Goal: Transaction & Acquisition: Obtain resource

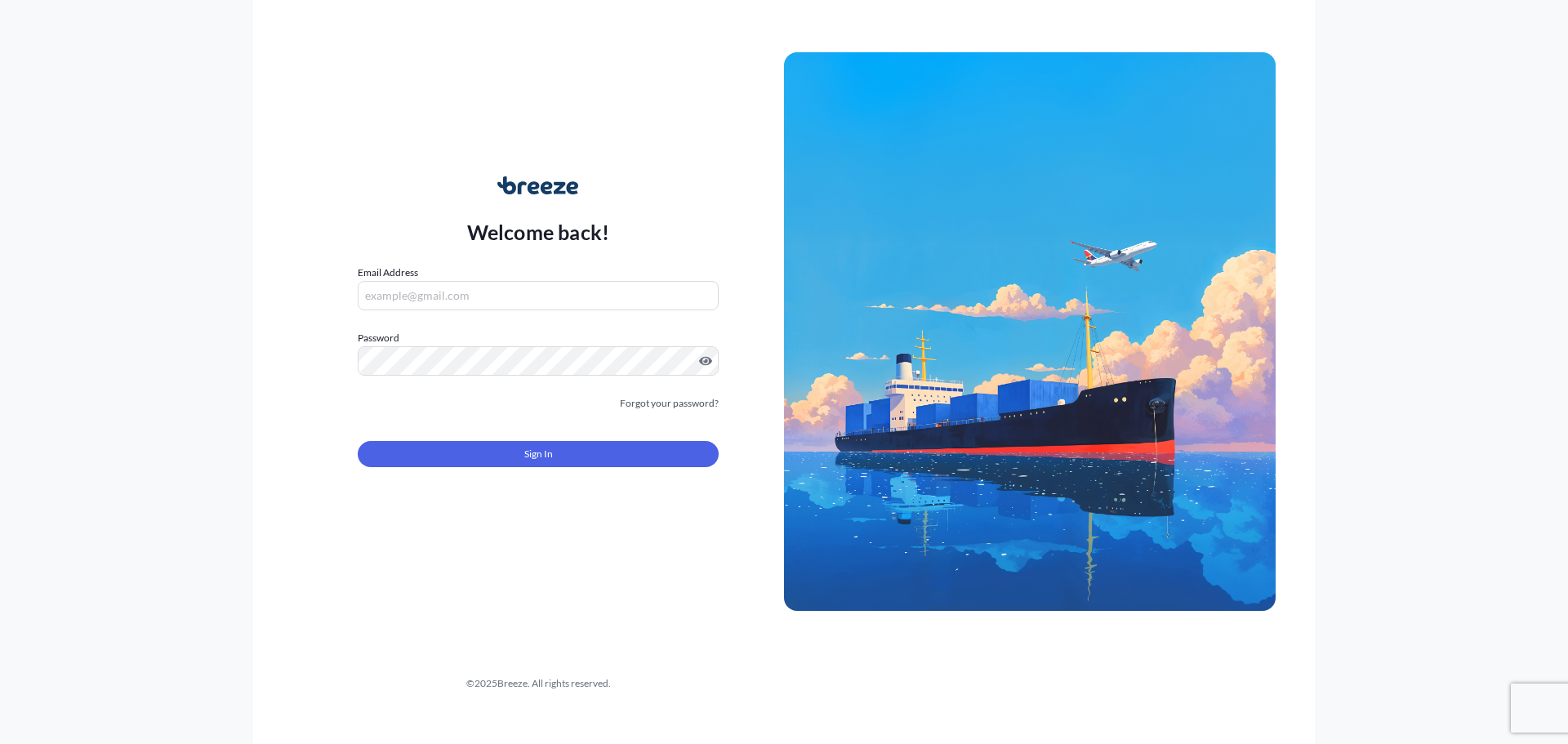
type input "[PERSON_NAME][EMAIL_ADDRESS][PERSON_NAME][DOMAIN_NAME]"
click at [405, 467] on form "Email Address [PERSON_NAME][EMAIL_ADDRESS][PERSON_NAME][DOMAIN_NAME] Password M…" at bounding box center [538, 374] width 361 height 222
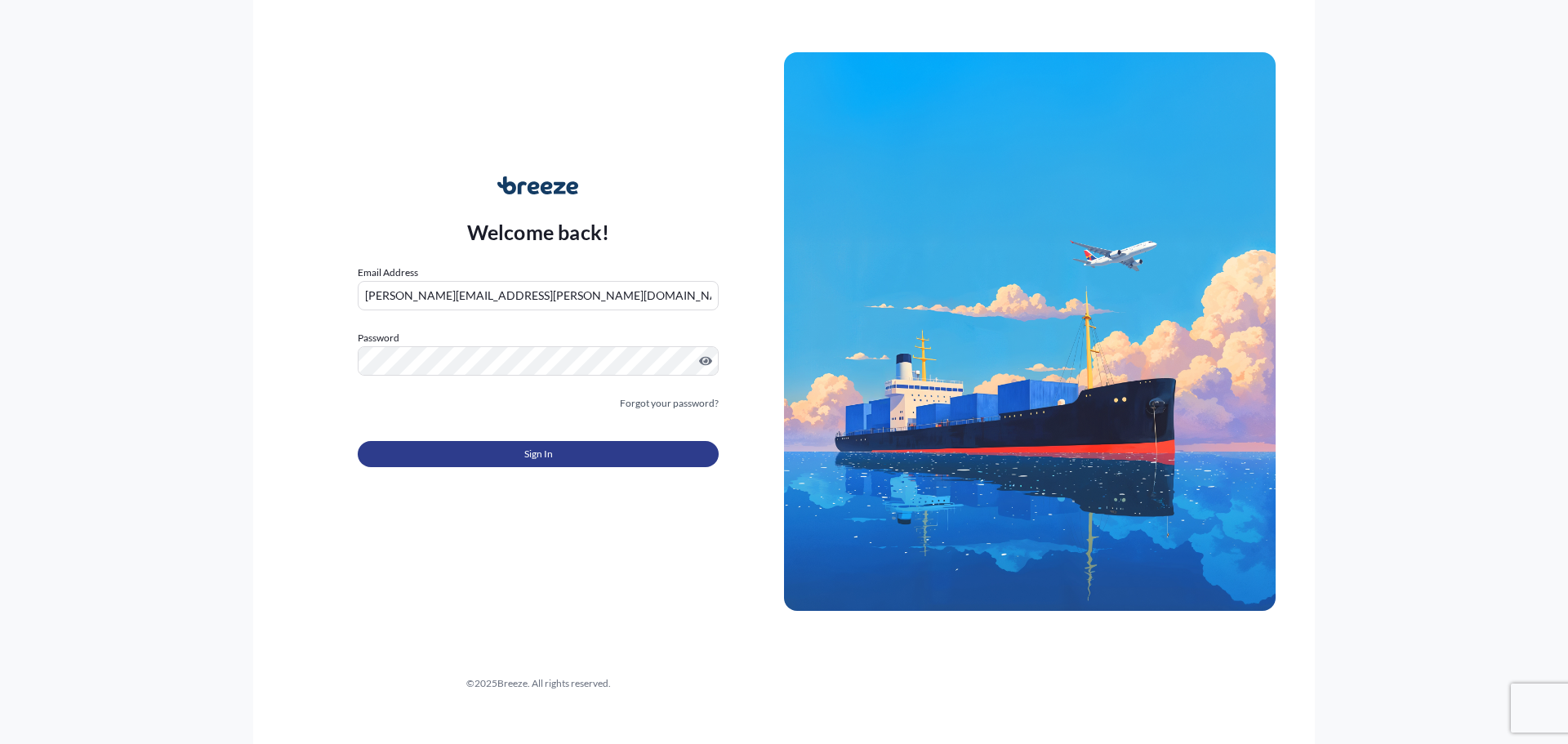
click at [508, 452] on button "Sign In" at bounding box center [538, 453] width 361 height 27
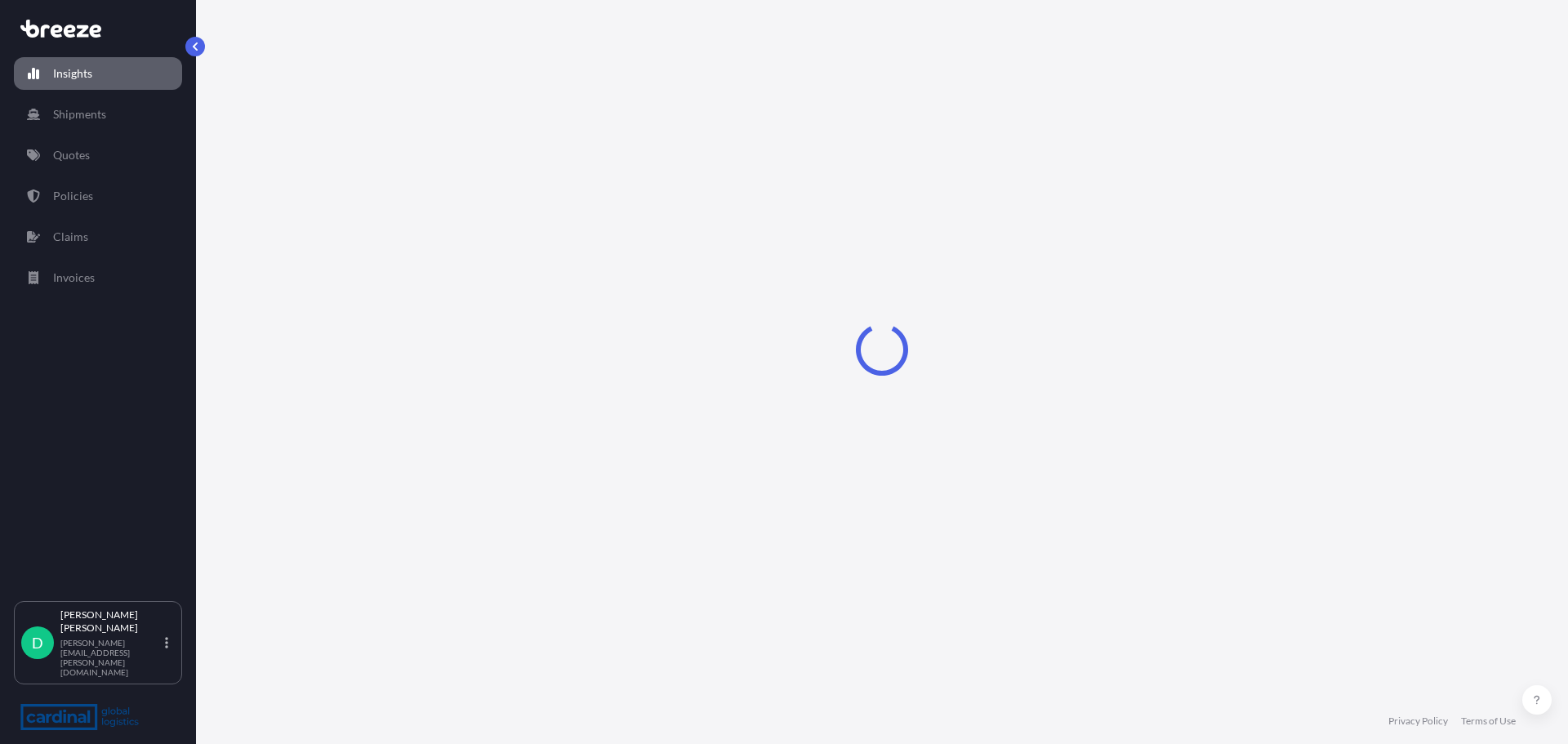
select select "2025"
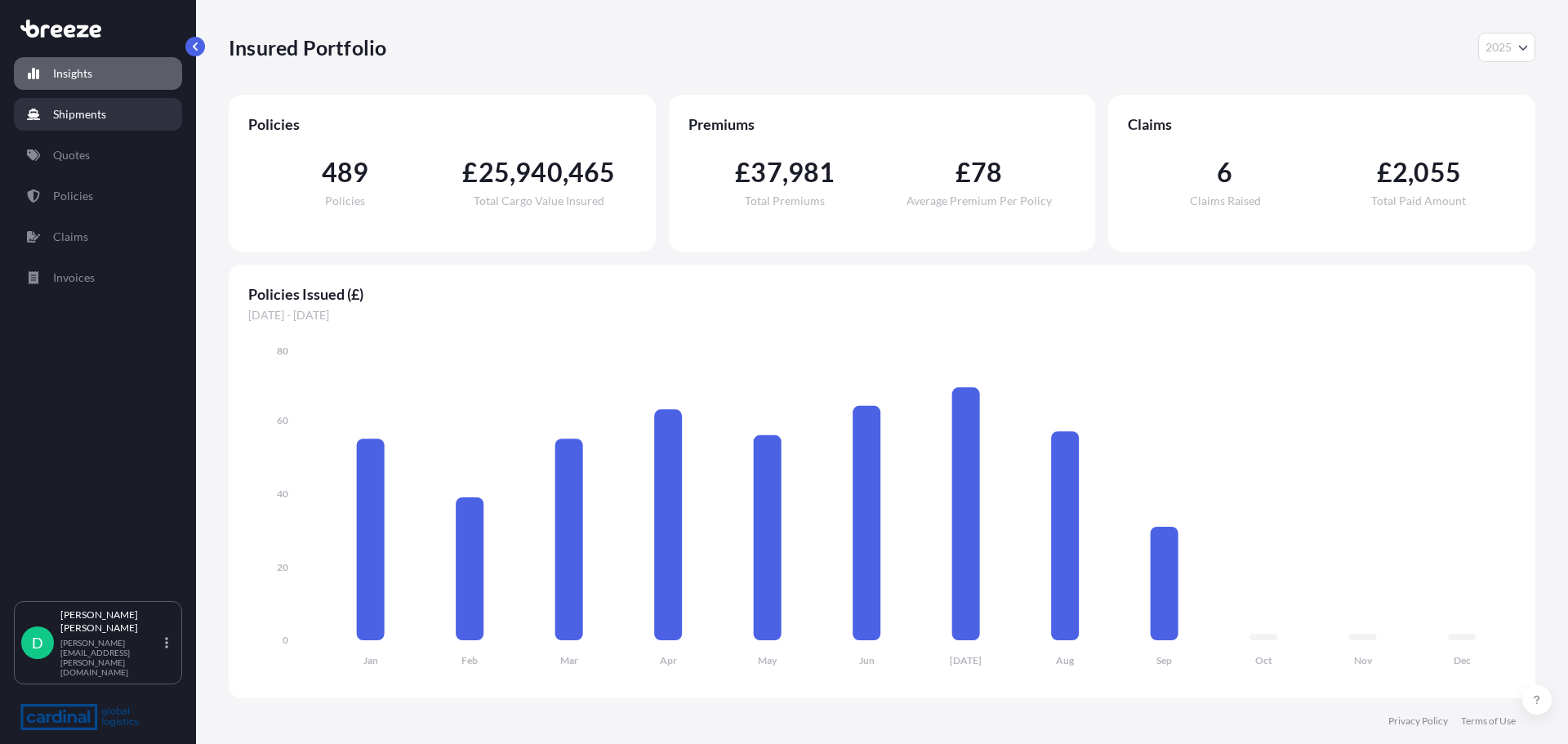
click at [94, 109] on p "Shipments" at bounding box center [80, 114] width 53 height 17
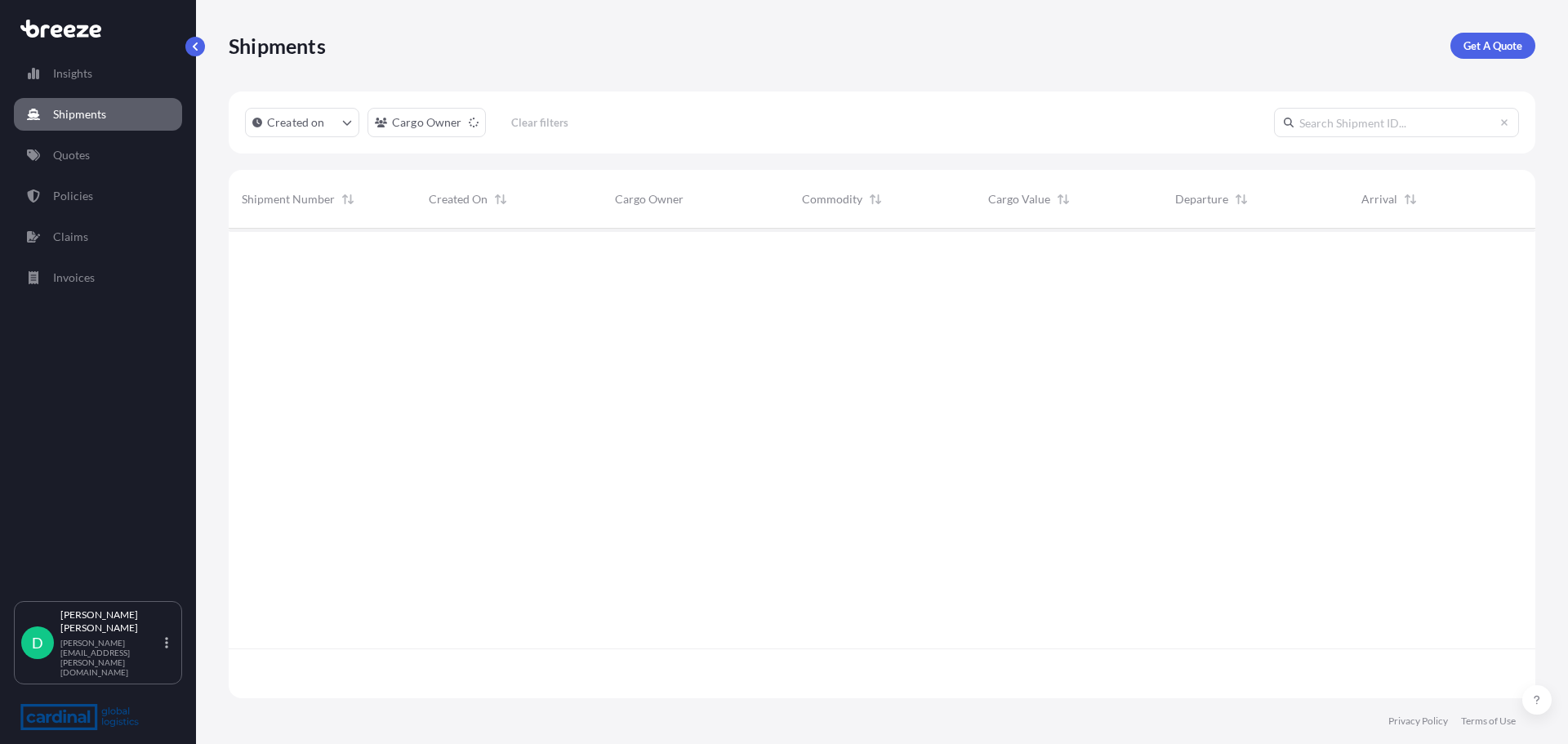
scroll to position [466, 1294]
click at [1470, 55] on link "Get A Quote" at bounding box center [1493, 45] width 85 height 27
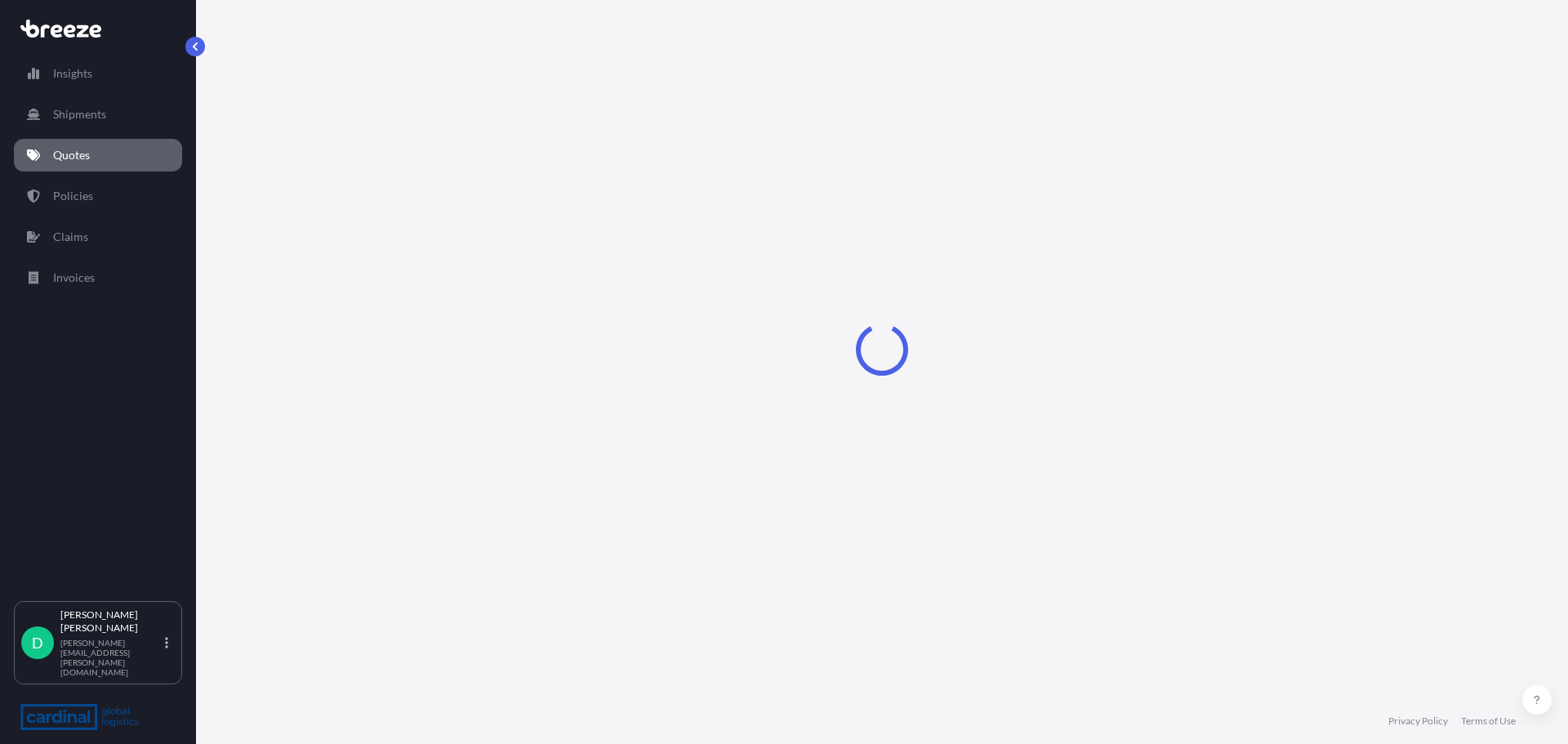
select select "Road"
select select "Sea"
select select "1"
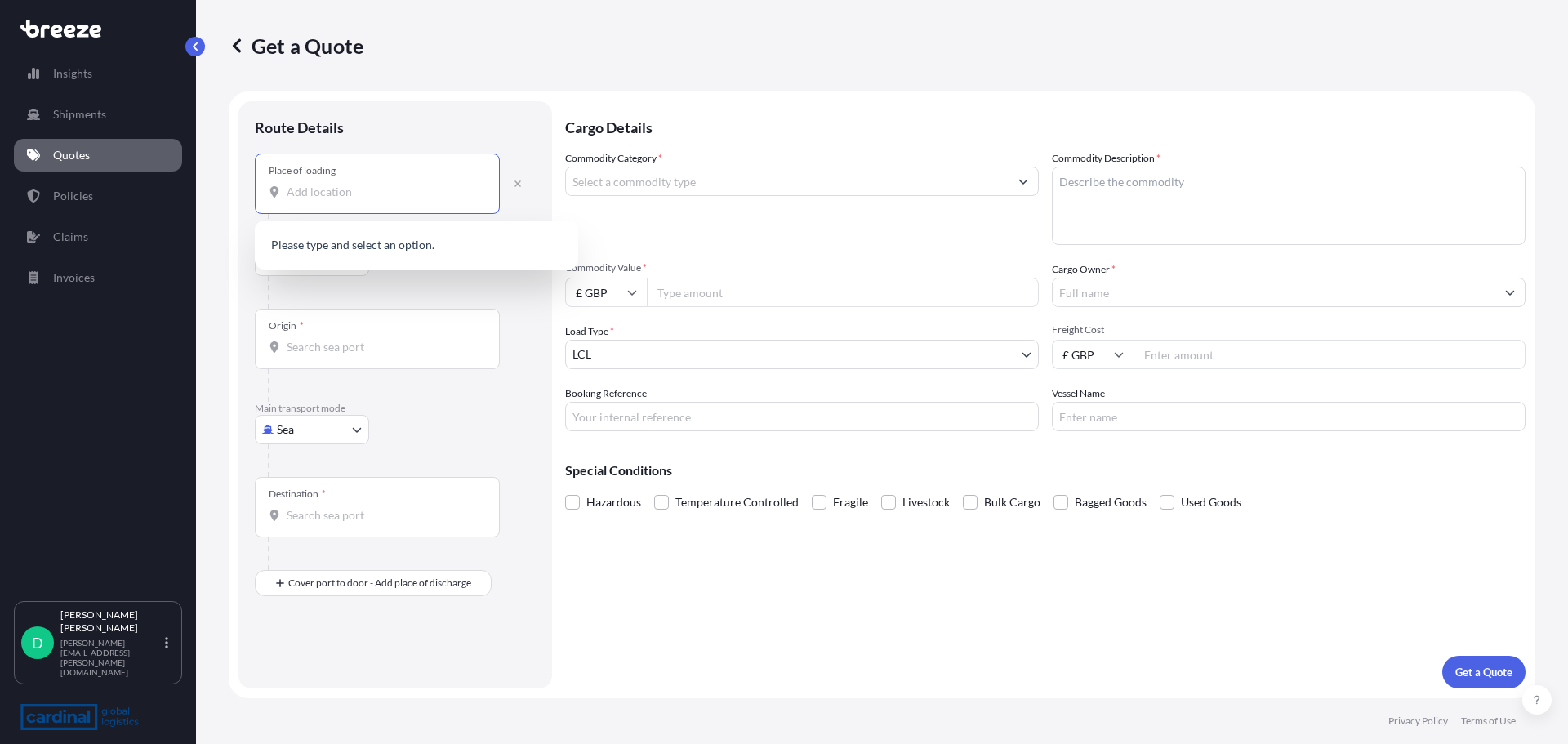
click at [341, 185] on input "Place of loading" at bounding box center [383, 191] width 193 height 17
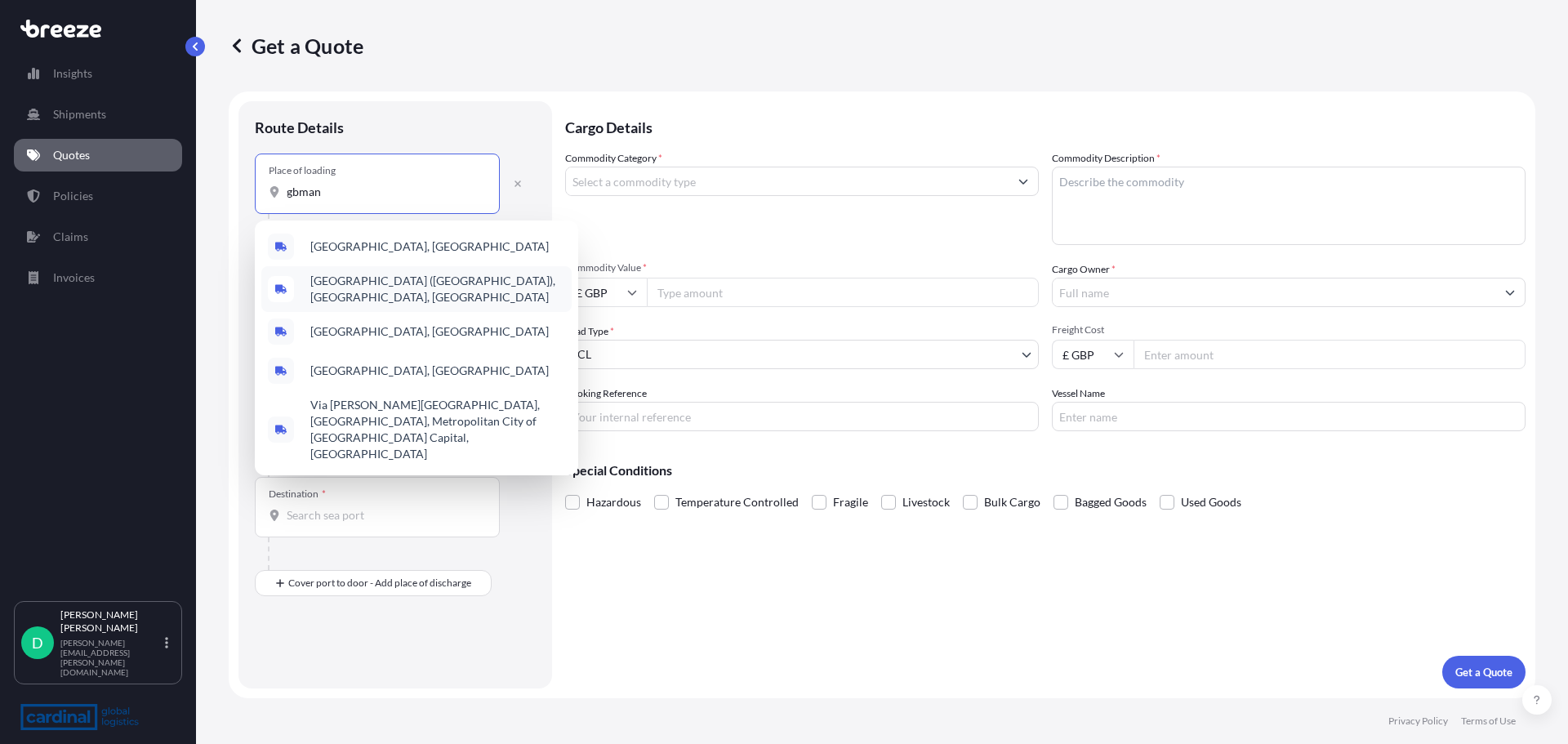
click at [385, 289] on span "[GEOGRAPHIC_DATA] ([GEOGRAPHIC_DATA]), [GEOGRAPHIC_DATA], [GEOGRAPHIC_DATA]" at bounding box center [438, 289] width 255 height 33
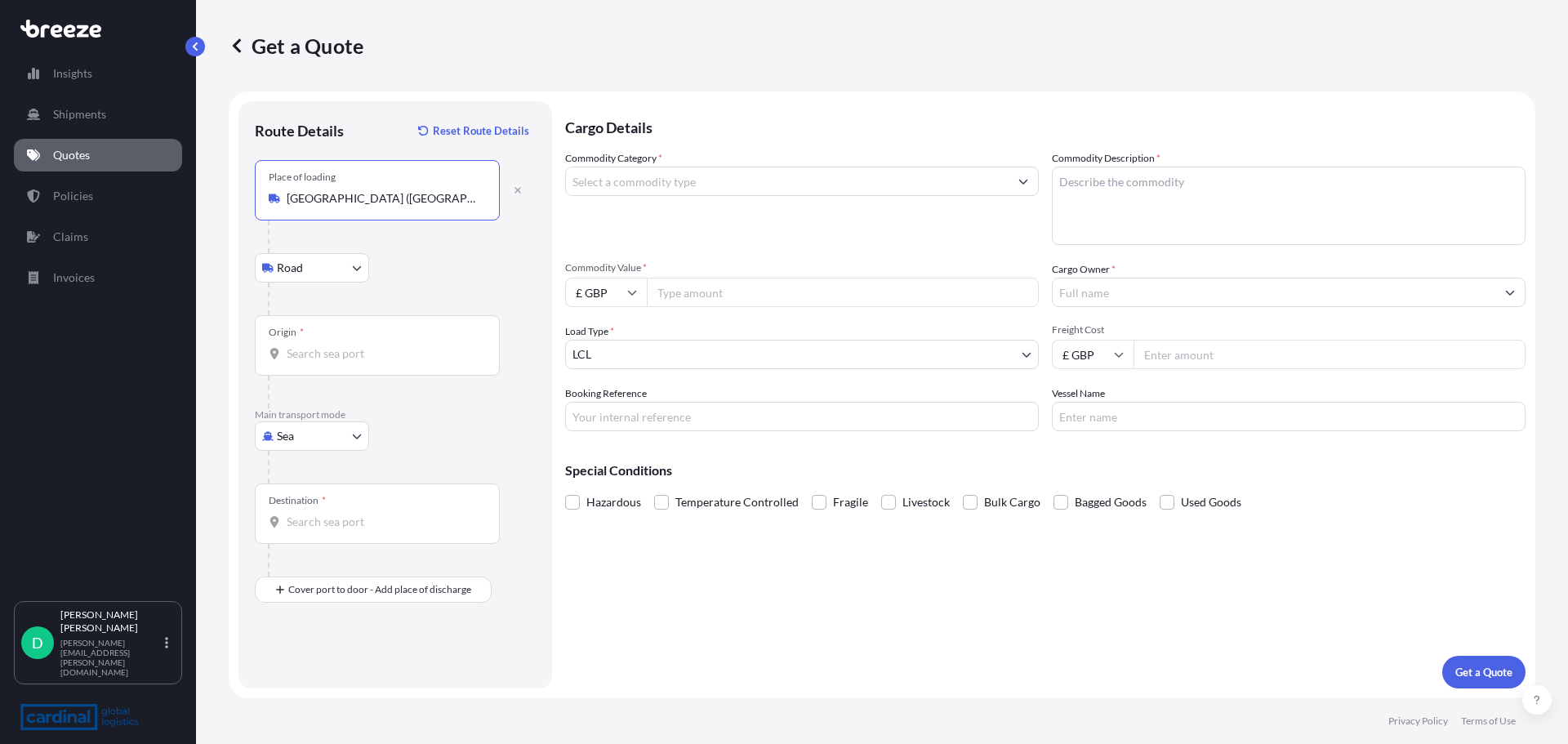
type input "[GEOGRAPHIC_DATA] ([GEOGRAPHIC_DATA]), [GEOGRAPHIC_DATA], [GEOGRAPHIC_DATA]"
click at [310, 270] on body "0 options available. 5 options available. Insights Shipments Quotes Policies Cl…" at bounding box center [784, 372] width 1568 height 744
click at [305, 308] on span "Road" at bounding box center [299, 310] width 27 height 17
click at [323, 333] on div "Origin *" at bounding box center [377, 345] width 245 height 60
click at [323, 346] on input "Origin *" at bounding box center [383, 354] width 193 height 17
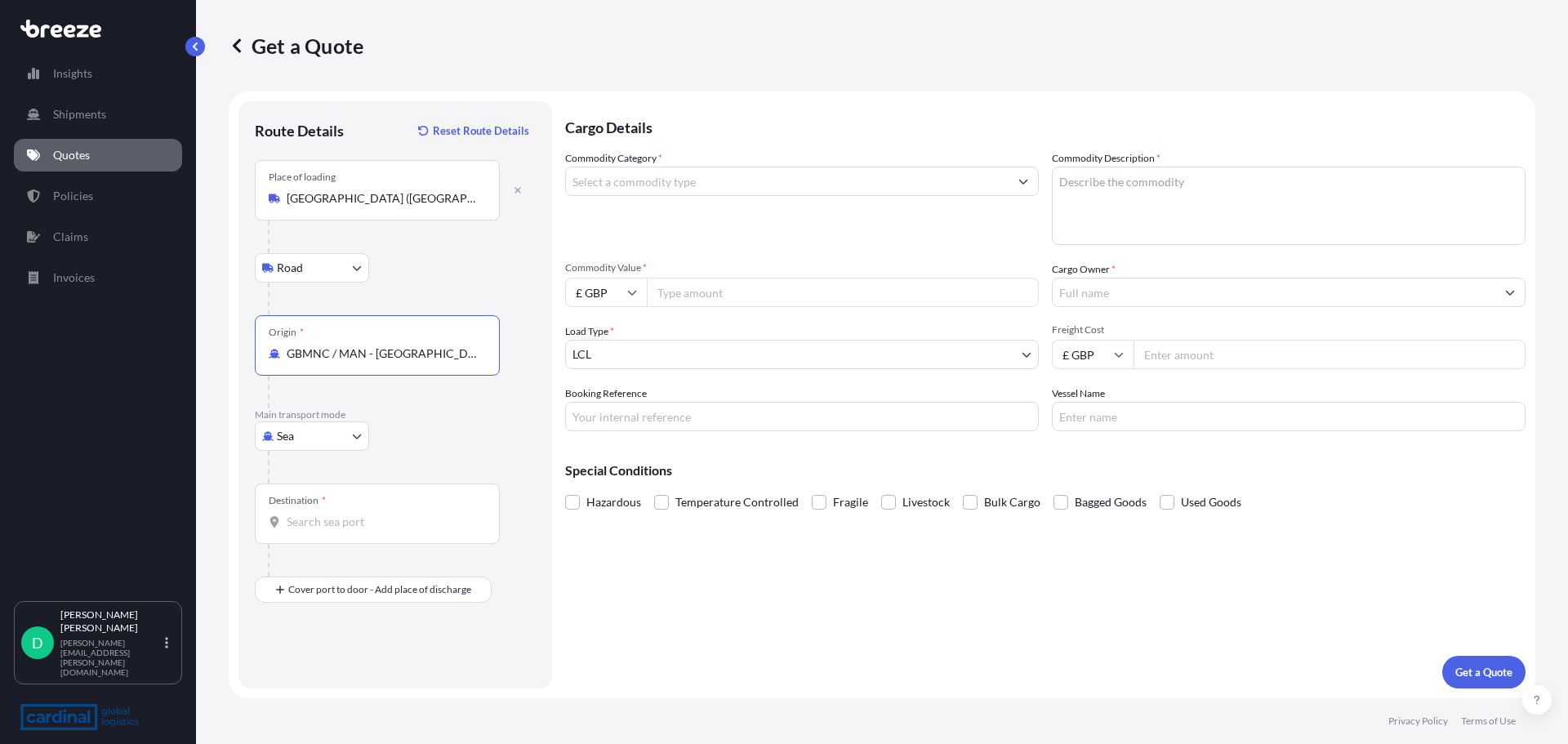
type input "GBMNC / MAN - [GEOGRAPHIC_DATA], [GEOGRAPHIC_DATA]"
click at [328, 432] on body "0 options available. 10 options available. Insights Shipments Quotes Policies C…" at bounding box center [784, 372] width 1568 height 744
click at [307, 511] on div "Air" at bounding box center [311, 507] width 102 height 30
select select "Air"
click at [328, 503] on div "Destination *" at bounding box center [377, 513] width 245 height 60
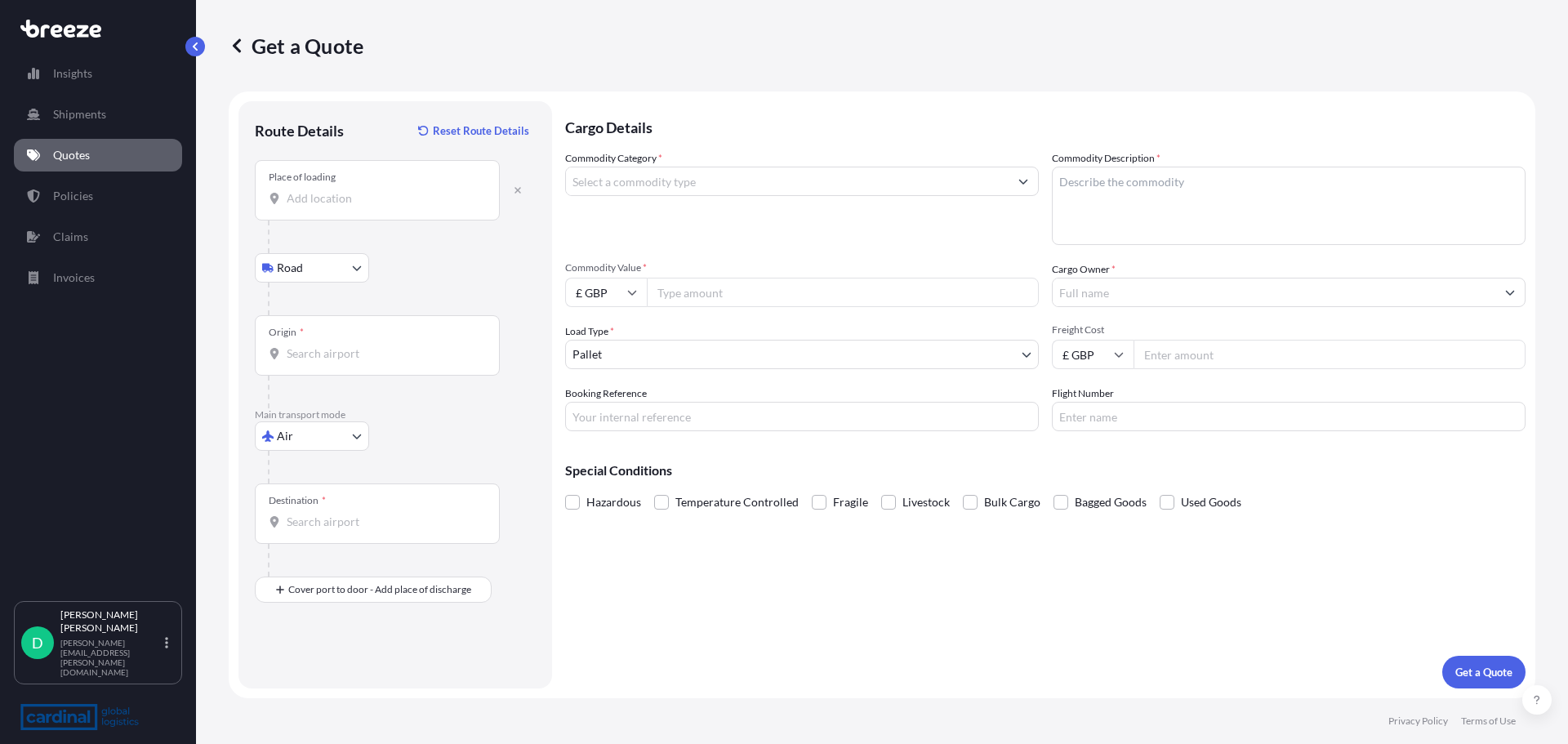
click at [328, 513] on input "Destination *" at bounding box center [383, 521] width 193 height 17
click at [381, 579] on span "SAJED - [GEOGRAPHIC_DATA], [GEOGRAPHIC_DATA]" at bounding box center [409, 576] width 198 height 17
type input "SAJED - [GEOGRAPHIC_DATA], [GEOGRAPHIC_DATA]"
click at [628, 185] on input "Commodity Category *" at bounding box center [786, 181] width 443 height 30
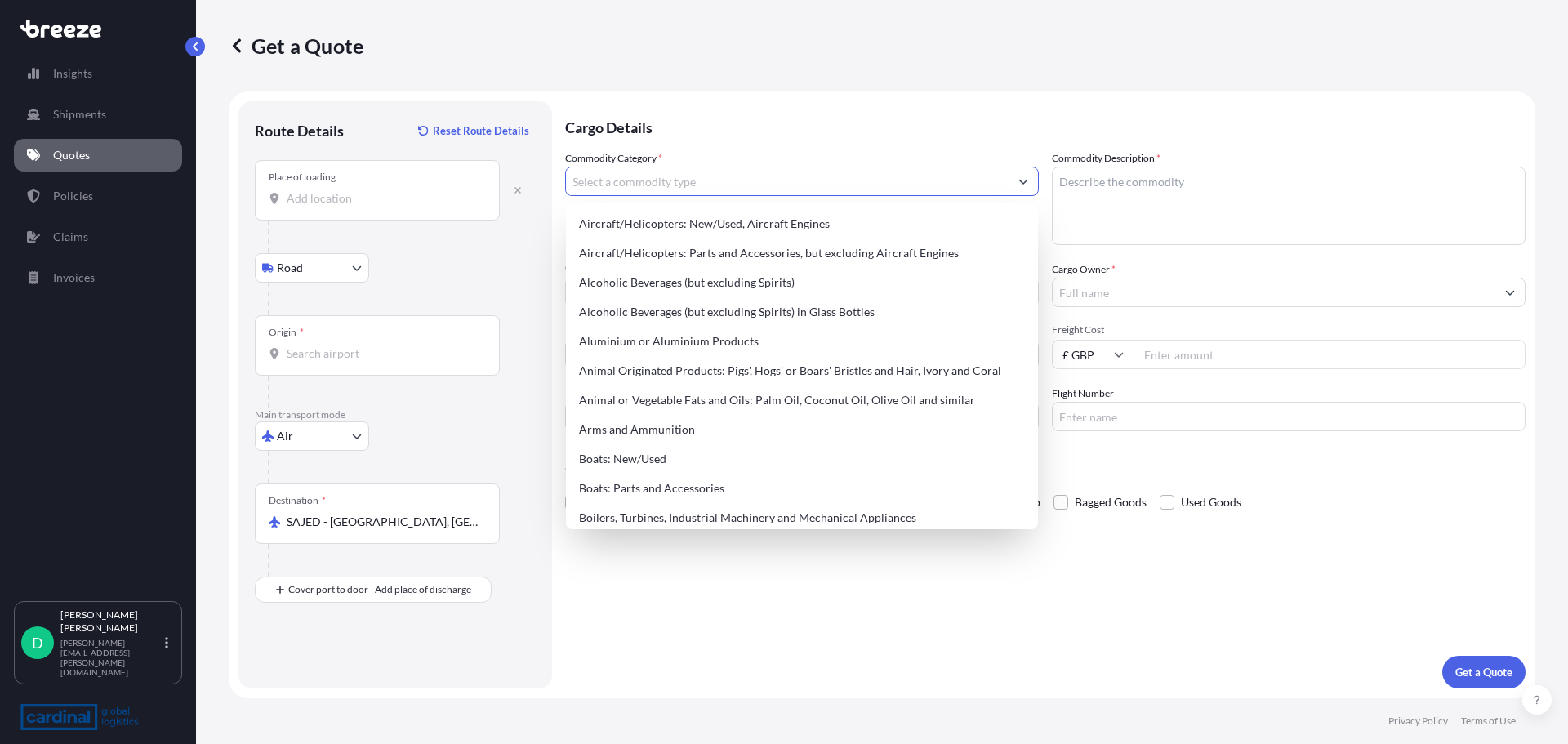
click at [628, 185] on input "Commodity Category *" at bounding box center [786, 181] width 443 height 30
click at [524, 235] on div at bounding box center [402, 237] width 268 height 33
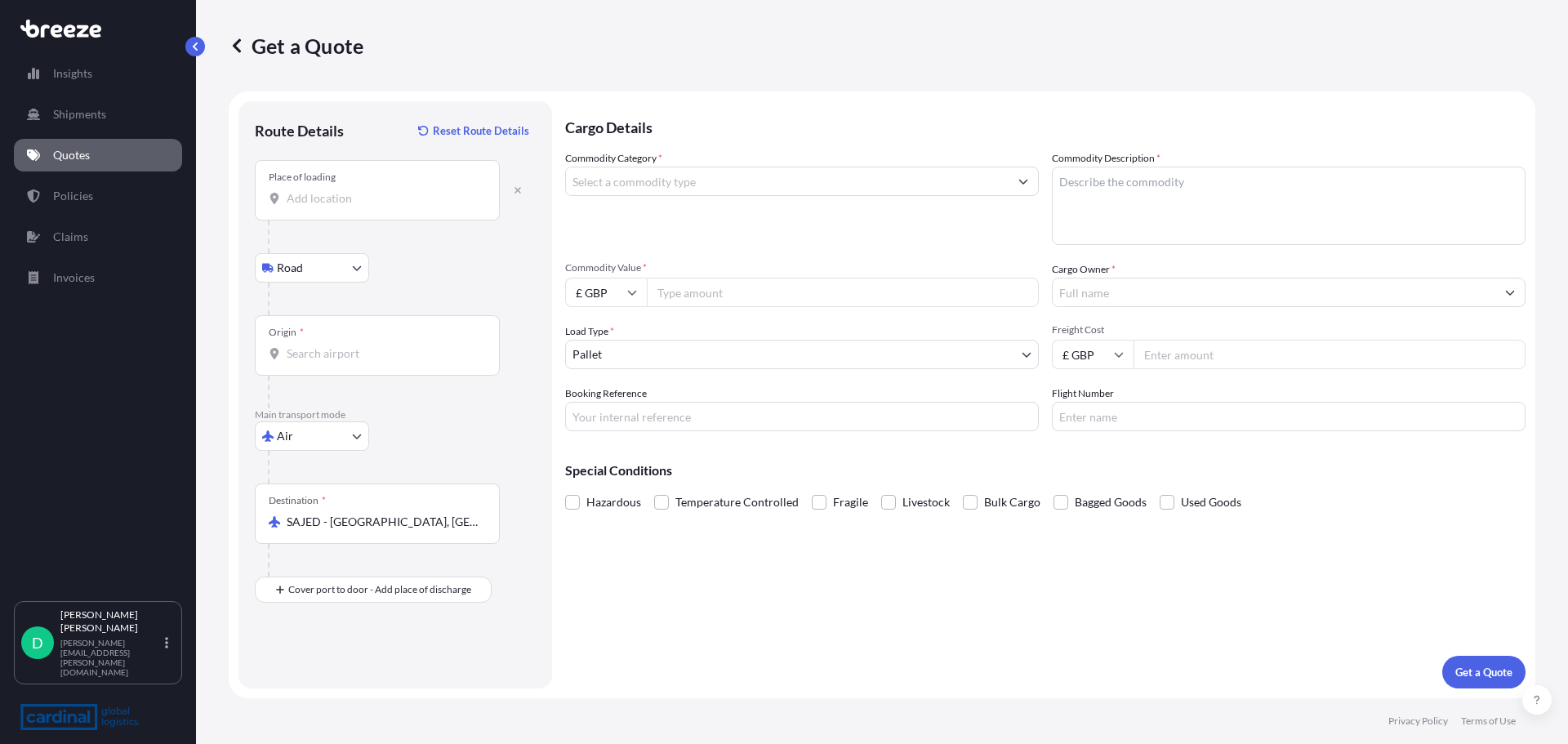
click at [746, 303] on input "Commodity Value *" at bounding box center [843, 293] width 392 height 30
type input "13000"
click at [746, 422] on input "Booking Reference" at bounding box center [801, 417] width 474 height 30
type input "2pea5090010"
click at [1121, 213] on textarea "Commodity Description *" at bounding box center [1288, 206] width 474 height 79
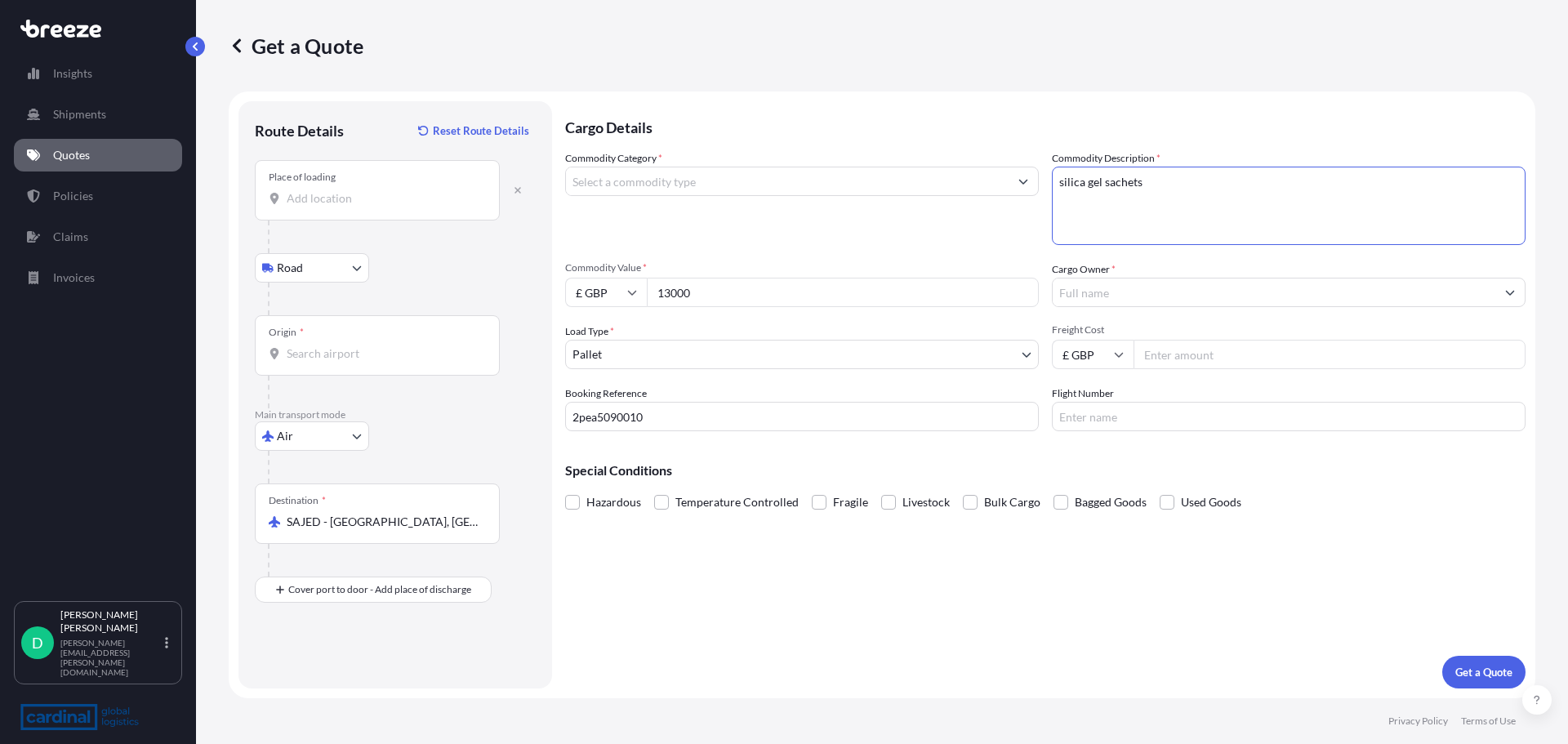
type textarea "silica gel sachets"
click at [1086, 290] on input "Cargo Owner *" at bounding box center [1273, 293] width 443 height 30
click at [1135, 295] on input "geejay" at bounding box center [1273, 293] width 443 height 30
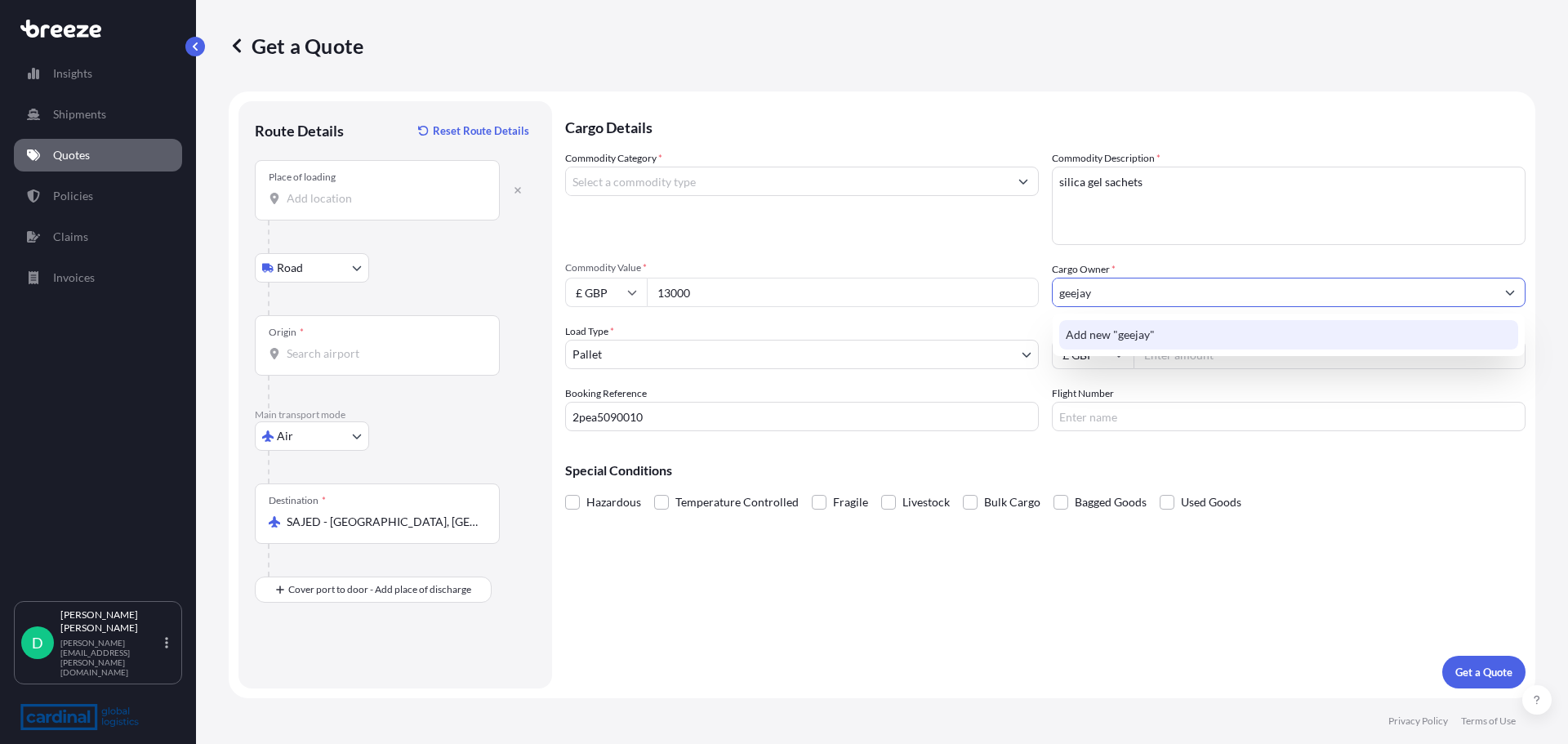
click at [1125, 336] on span "Add new "geejay"" at bounding box center [1110, 334] width 89 height 17
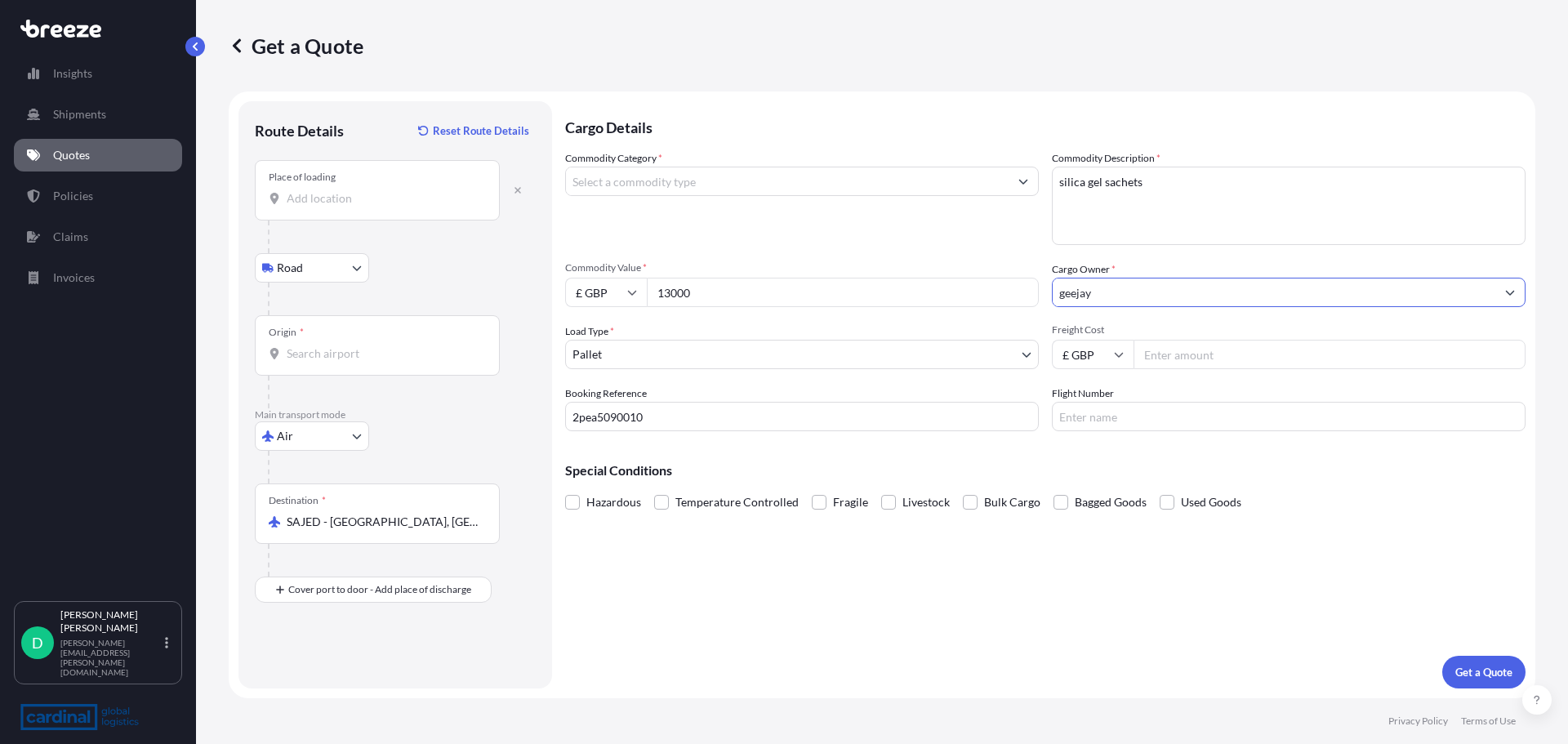
type input "geejay"
click at [1194, 355] on input "Freight Cost" at bounding box center [1329, 355] width 392 height 30
type input "788"
click at [1169, 422] on input "Flight Number" at bounding box center [1288, 417] width 474 height 30
type input "ek018"
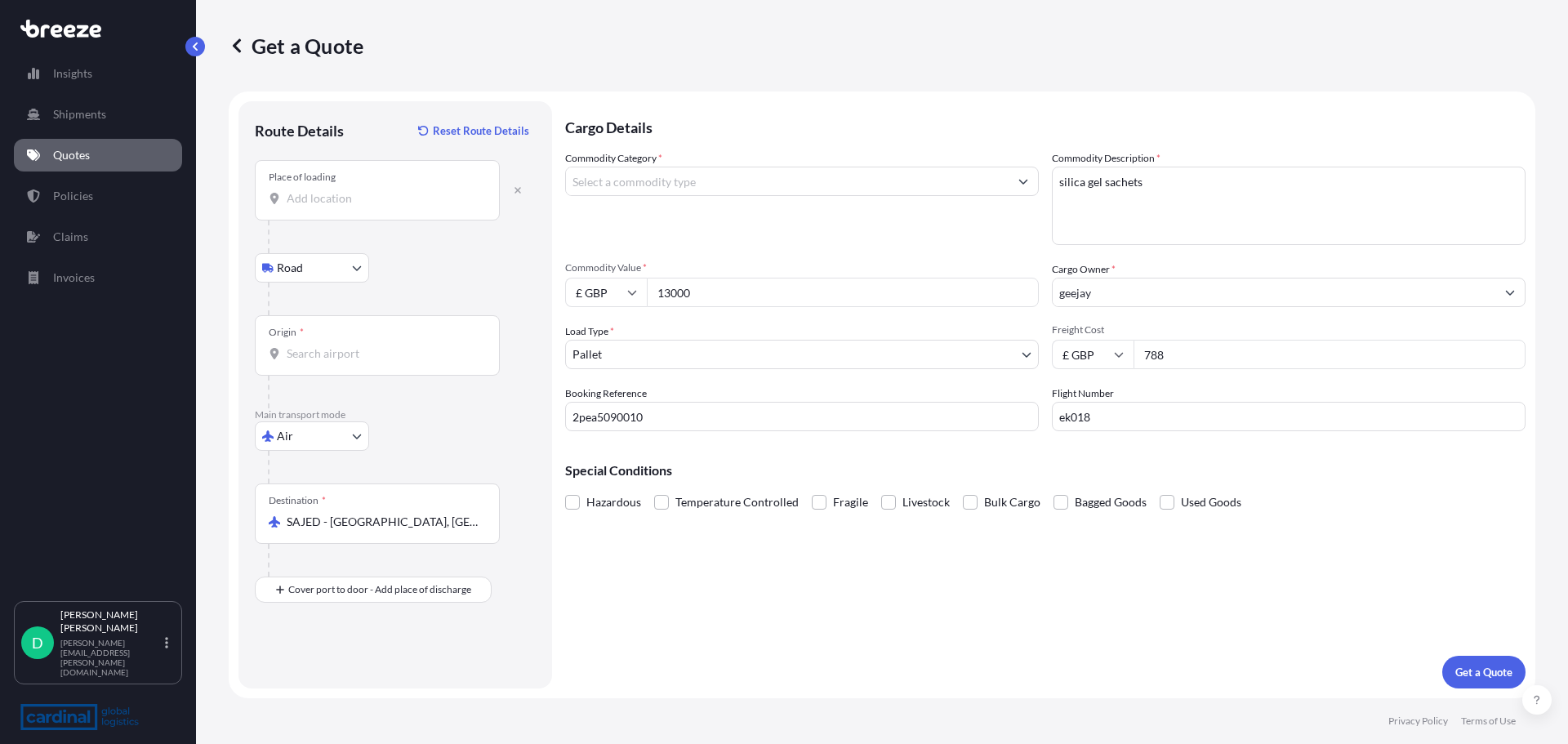
click at [1282, 297] on input "geejay" at bounding box center [1273, 293] width 443 height 30
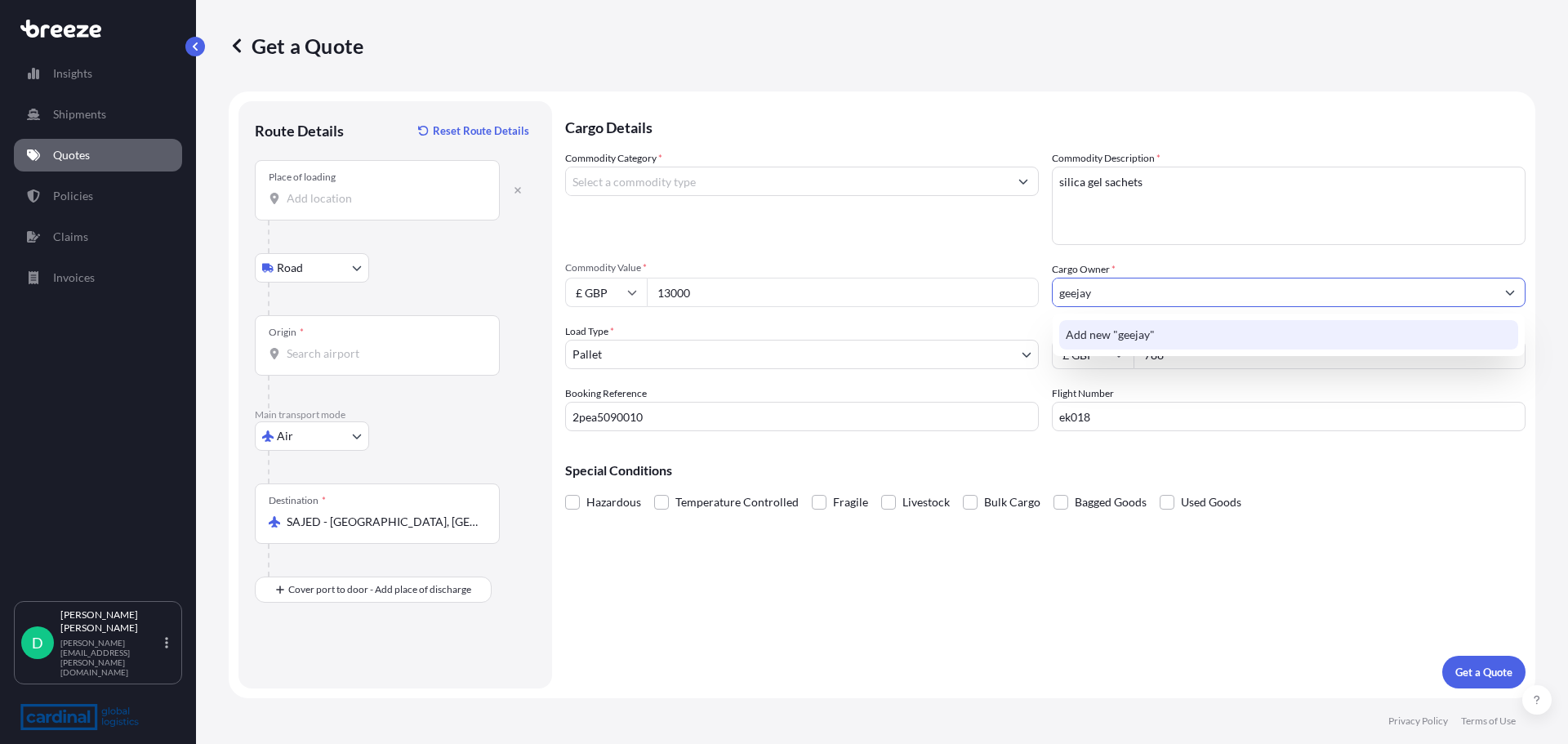
click at [1524, 294] on button "Show suggestions" at bounding box center [1510, 293] width 30 height 30
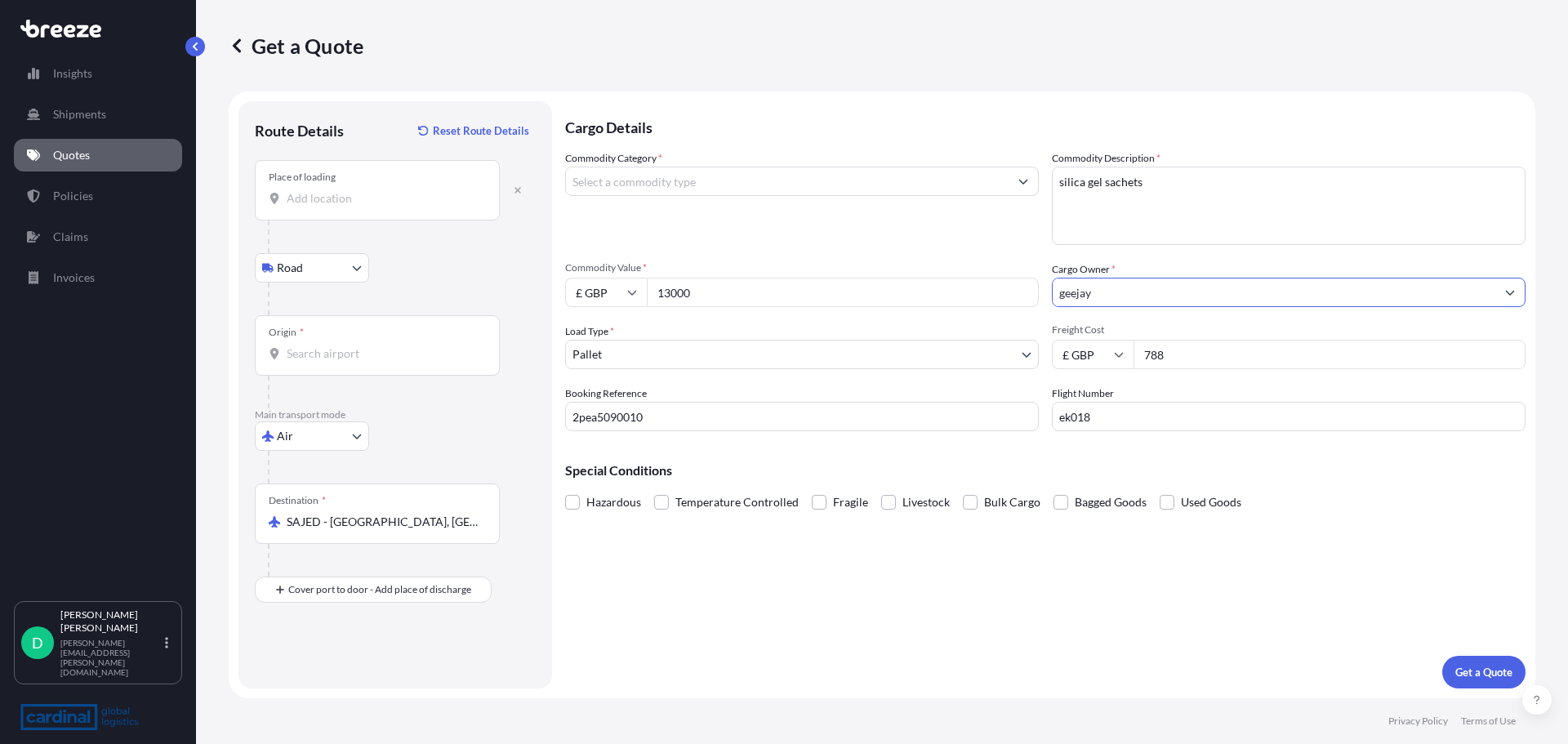
click at [1231, 294] on input "geejay" at bounding box center [1273, 293] width 443 height 30
drag, startPoint x: 1100, startPoint y: 288, endPoint x: 921, endPoint y: 300, distance: 179.4
click at [941, 302] on div "Commodity Category * Commodity Description * silica gel sachets Commodity Value…" at bounding box center [1045, 290] width 960 height 281
click at [941, 577] on div "Cargo Details Commodity Category * Commodity Description * silica gel sachets C…" at bounding box center [1045, 395] width 960 height 587
click at [1133, 297] on input "073254" at bounding box center [1273, 293] width 443 height 30
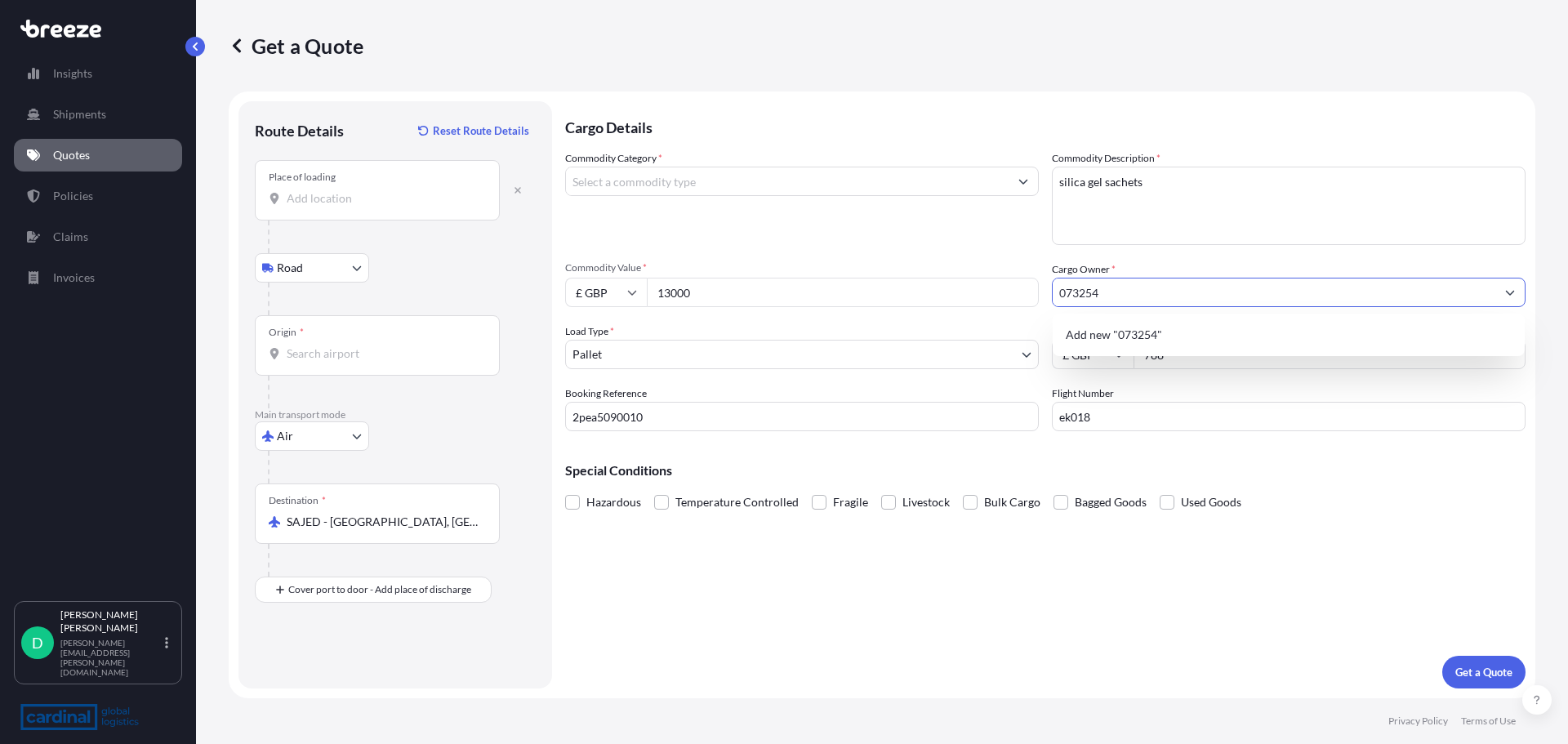
click at [1133, 297] on input "073254" at bounding box center [1273, 293] width 443 height 30
drag, startPoint x: 1127, startPoint y: 297, endPoint x: 911, endPoint y: 300, distance: 216.0
click at [911, 300] on div "Commodity Category * Commodity Description * silica gel sachets Commodity Value…" at bounding box center [1045, 290] width 960 height 281
type input "geejay chemicals"
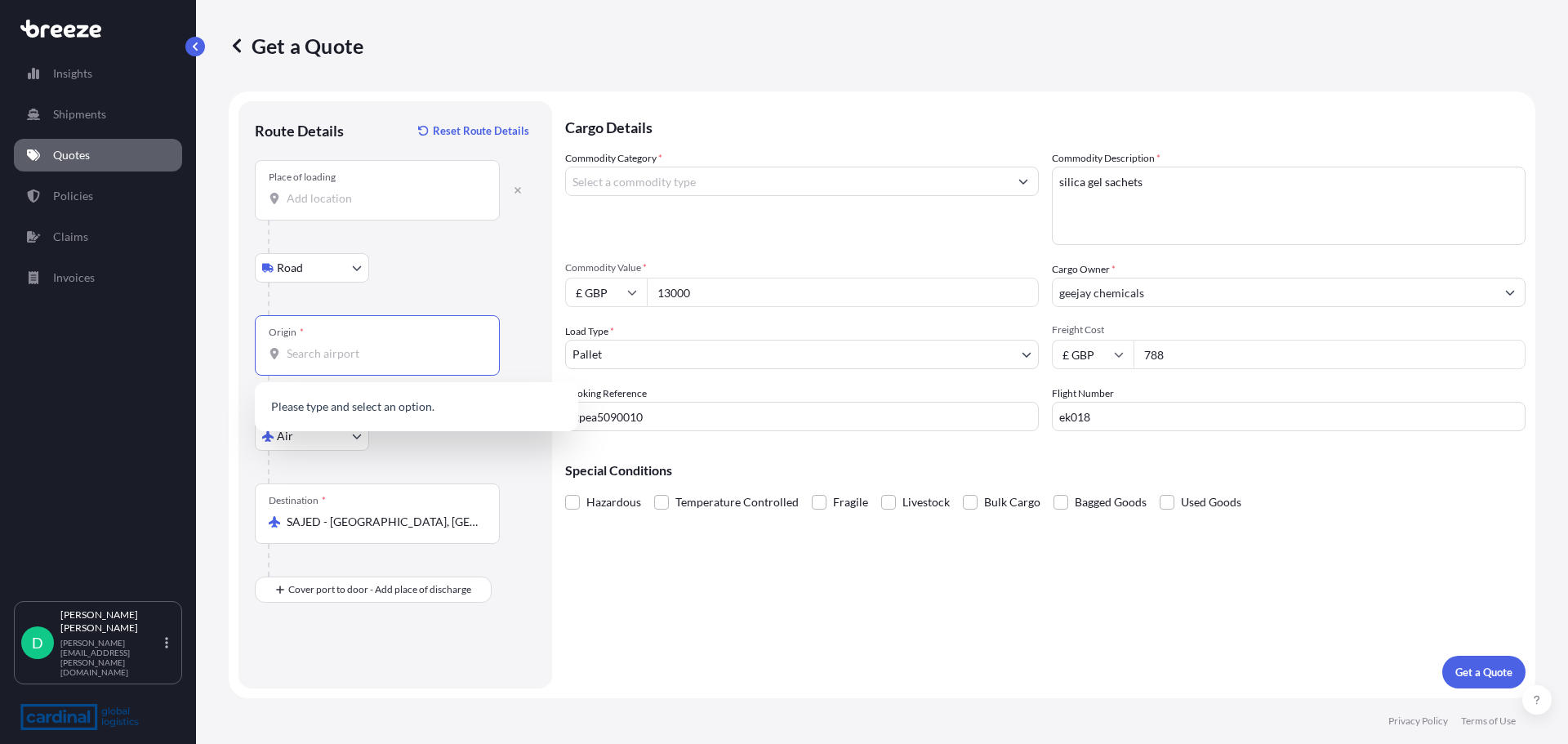
click at [295, 359] on input "Origin *" at bounding box center [383, 354] width 193 height 17
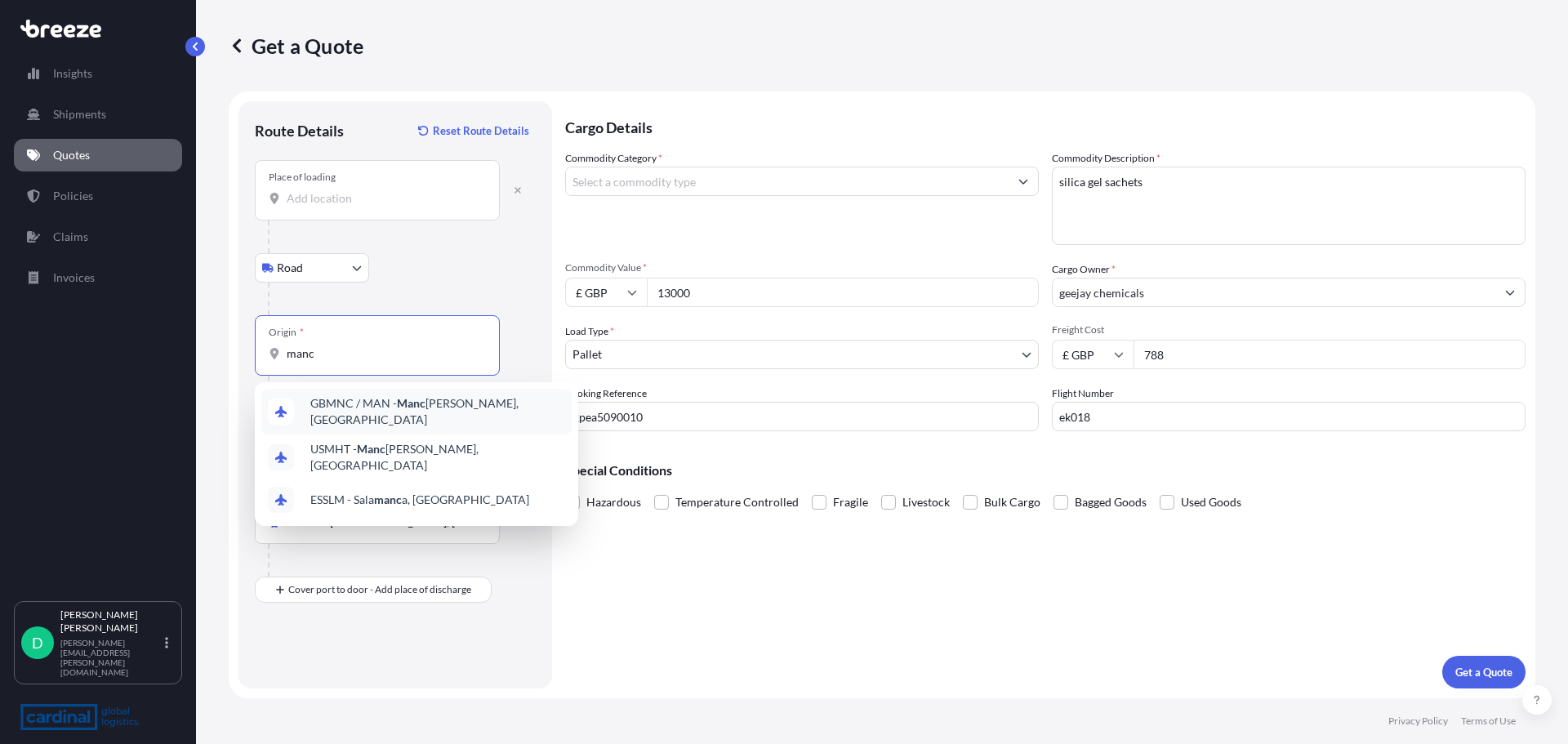
click at [328, 402] on span "GBMNC / MAN - Manc [PERSON_NAME], [GEOGRAPHIC_DATA]" at bounding box center [438, 411] width 255 height 33
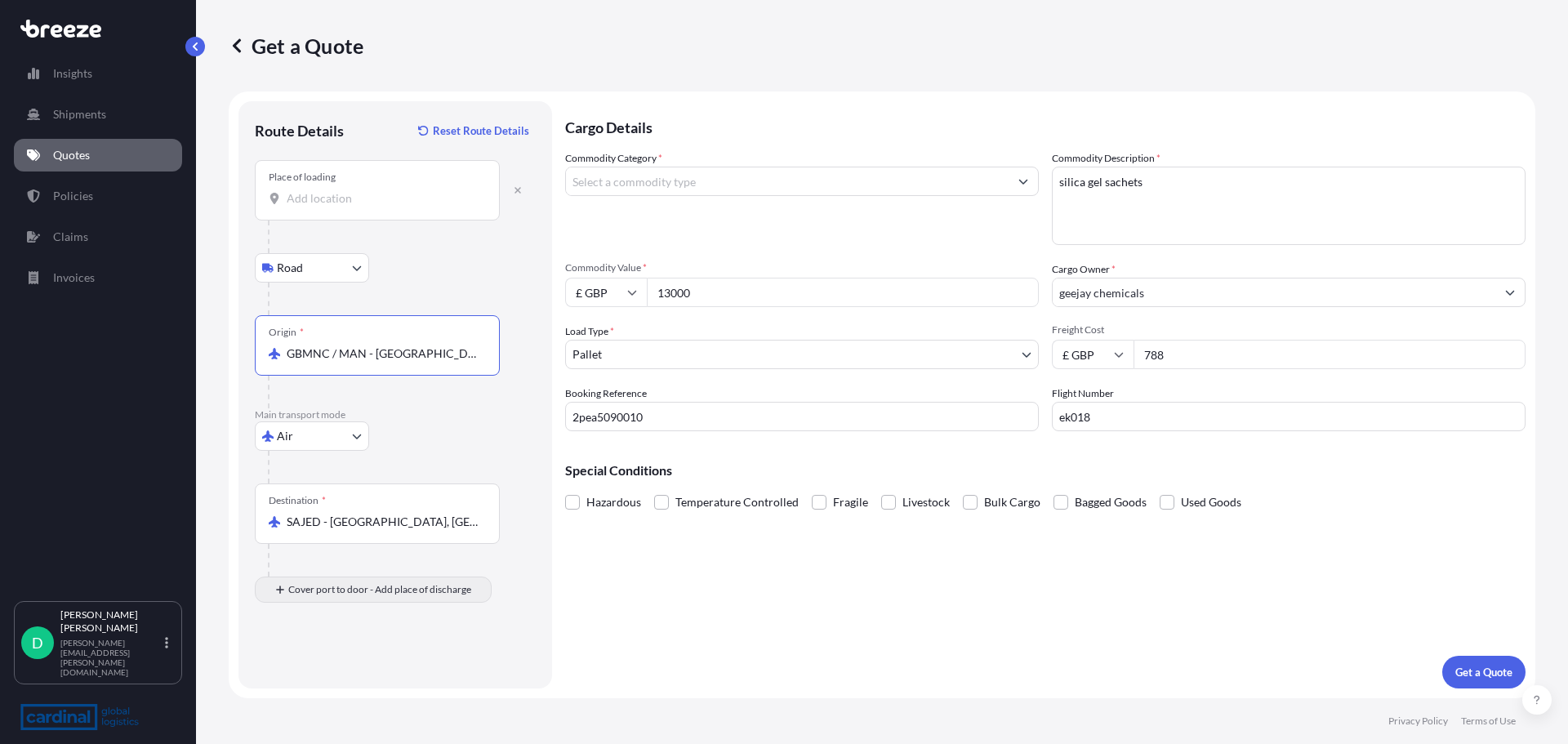
type input "GBMNC / MAN - [GEOGRAPHIC_DATA], [GEOGRAPHIC_DATA]"
click at [321, 676] on input "Place of Discharge" at bounding box center [383, 677] width 193 height 17
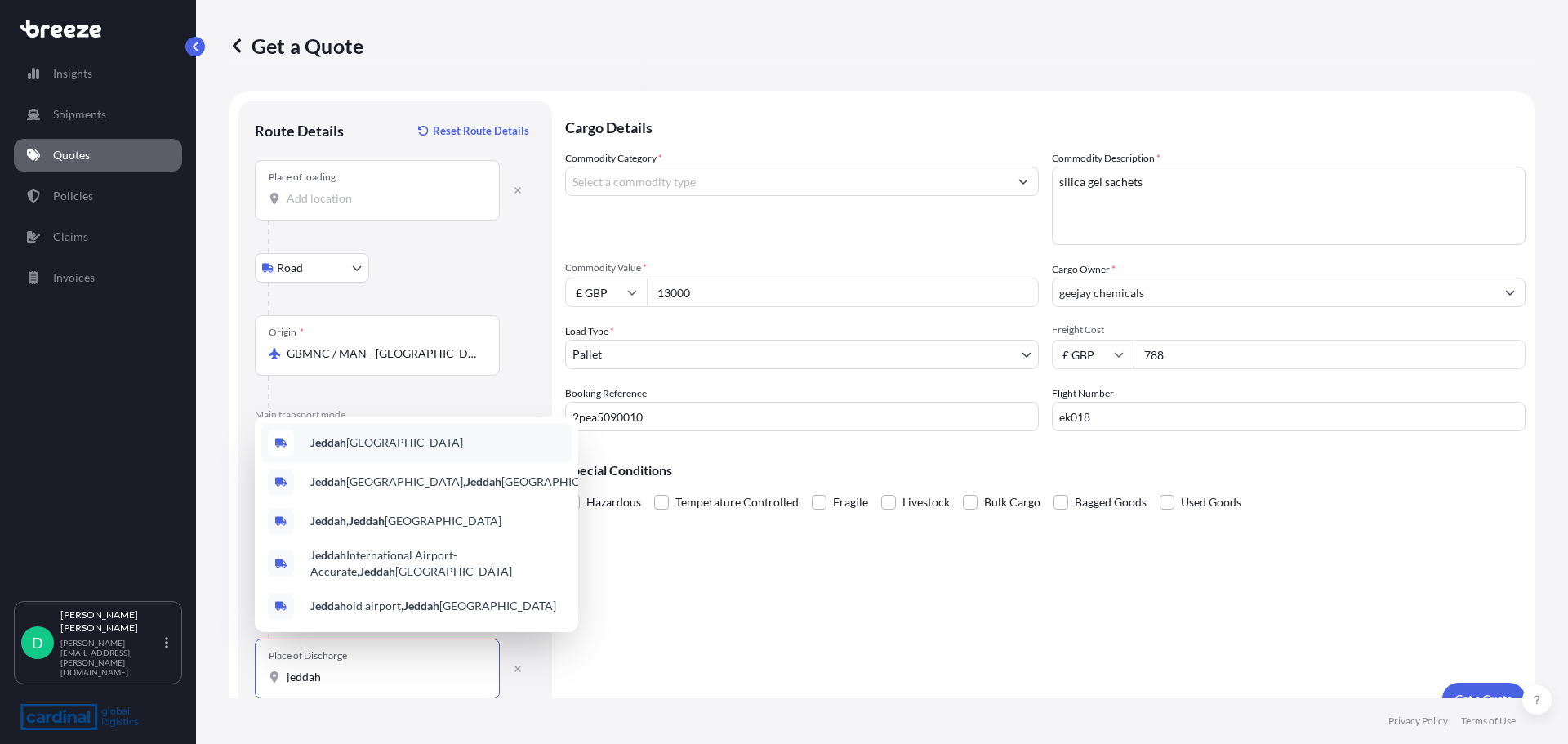
click at [370, 436] on span "Jeddah [GEOGRAPHIC_DATA]" at bounding box center [386, 442] width 153 height 17
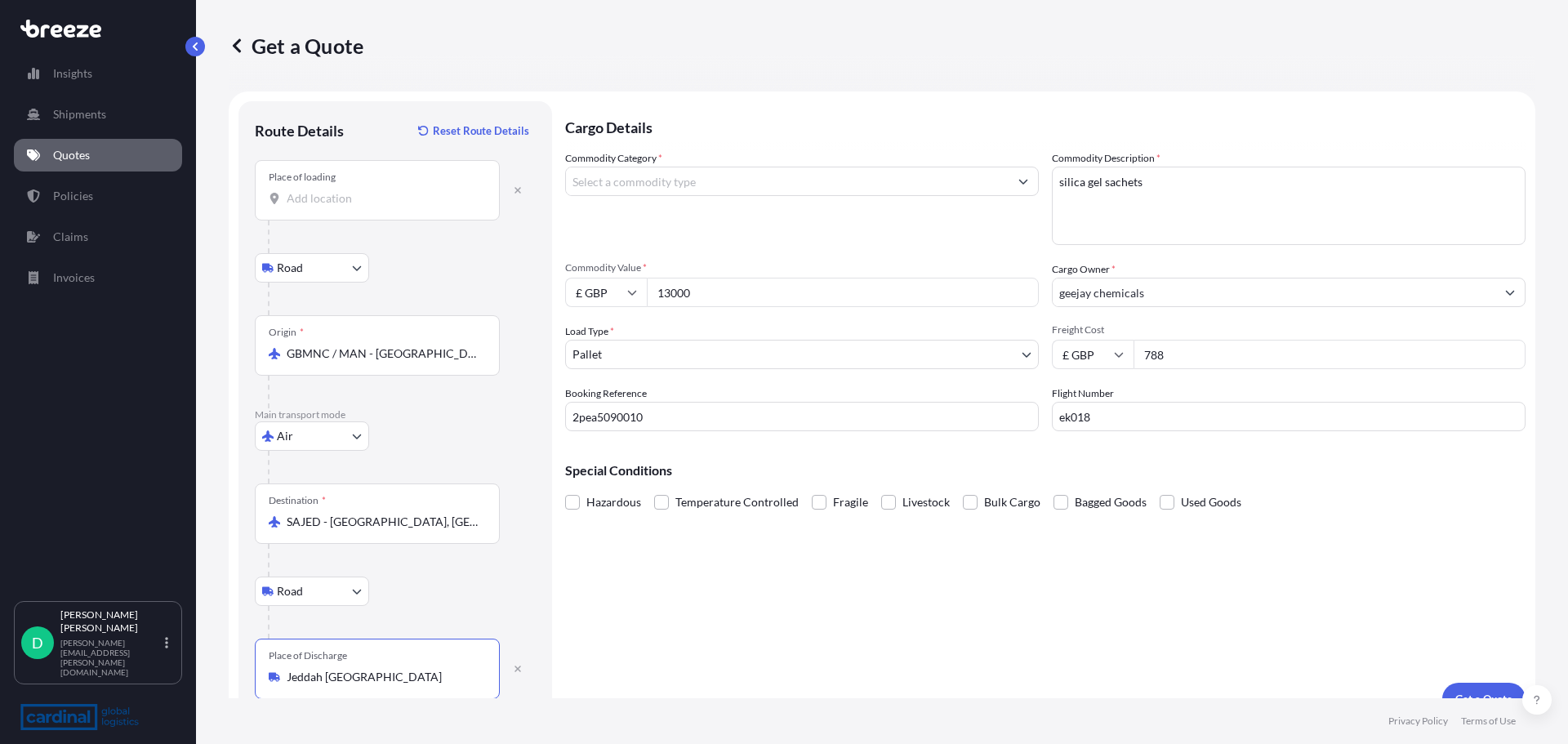
type input "Jeddah [GEOGRAPHIC_DATA]"
click at [674, 184] on input "Commodity Category *" at bounding box center [786, 181] width 443 height 30
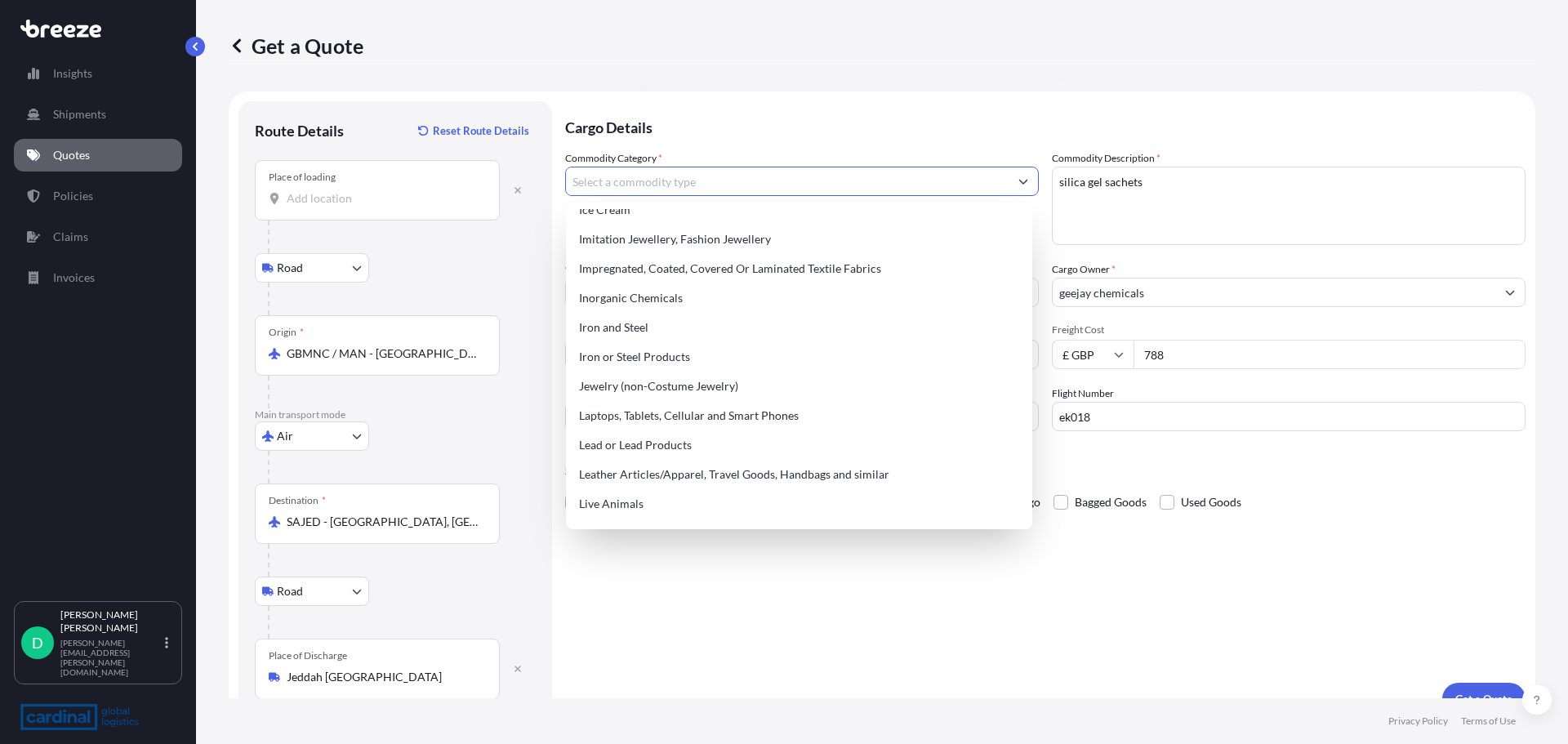
scroll to position [1679, 0]
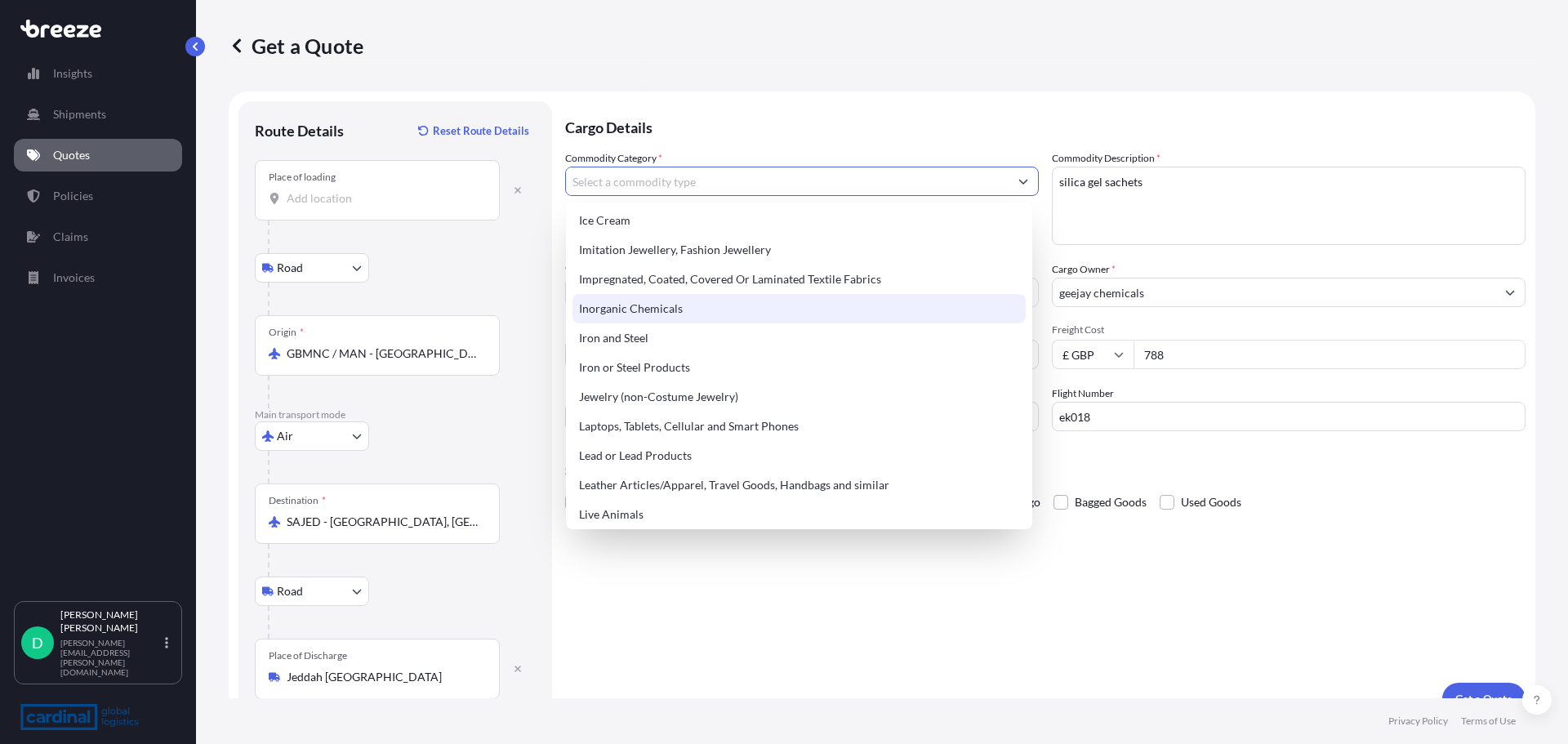
click at [610, 304] on div "Inorganic Chemicals" at bounding box center [799, 308] width 453 height 30
type input "Inorganic Chemicals"
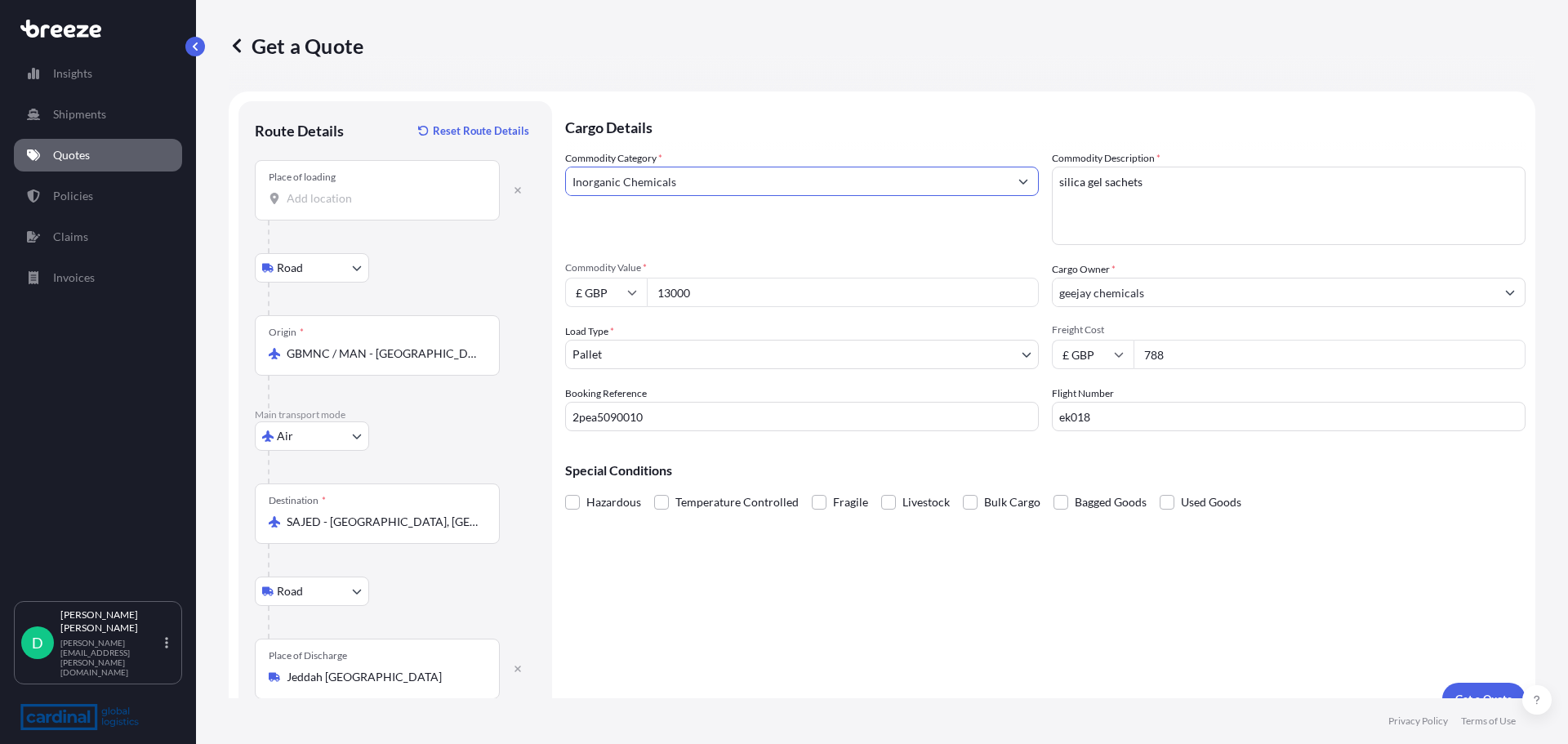
click at [936, 623] on div "Cargo Details Commodity Category * Inorganic Chemicals Commodity Description * …" at bounding box center [1045, 408] width 960 height 614
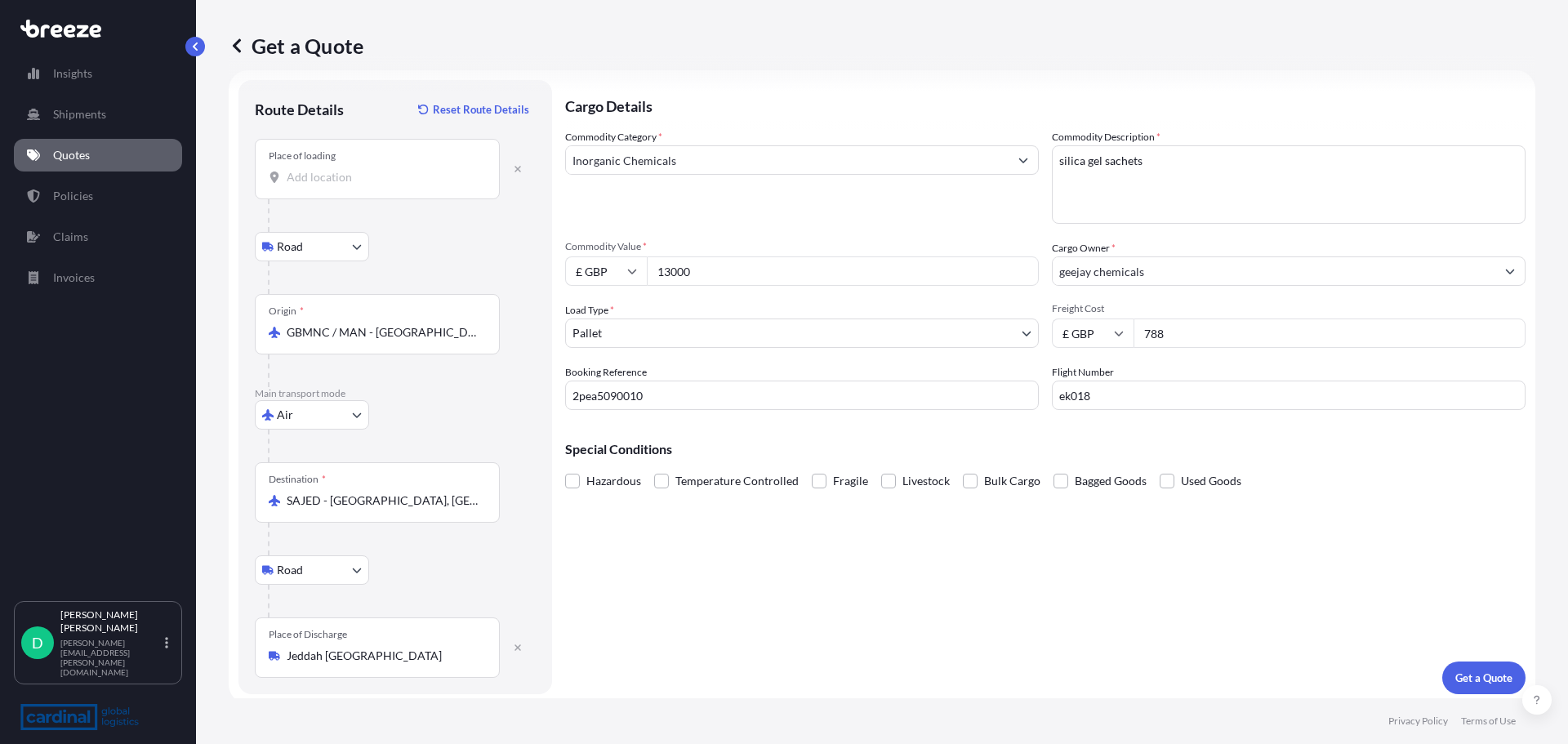
scroll to position [27, 0]
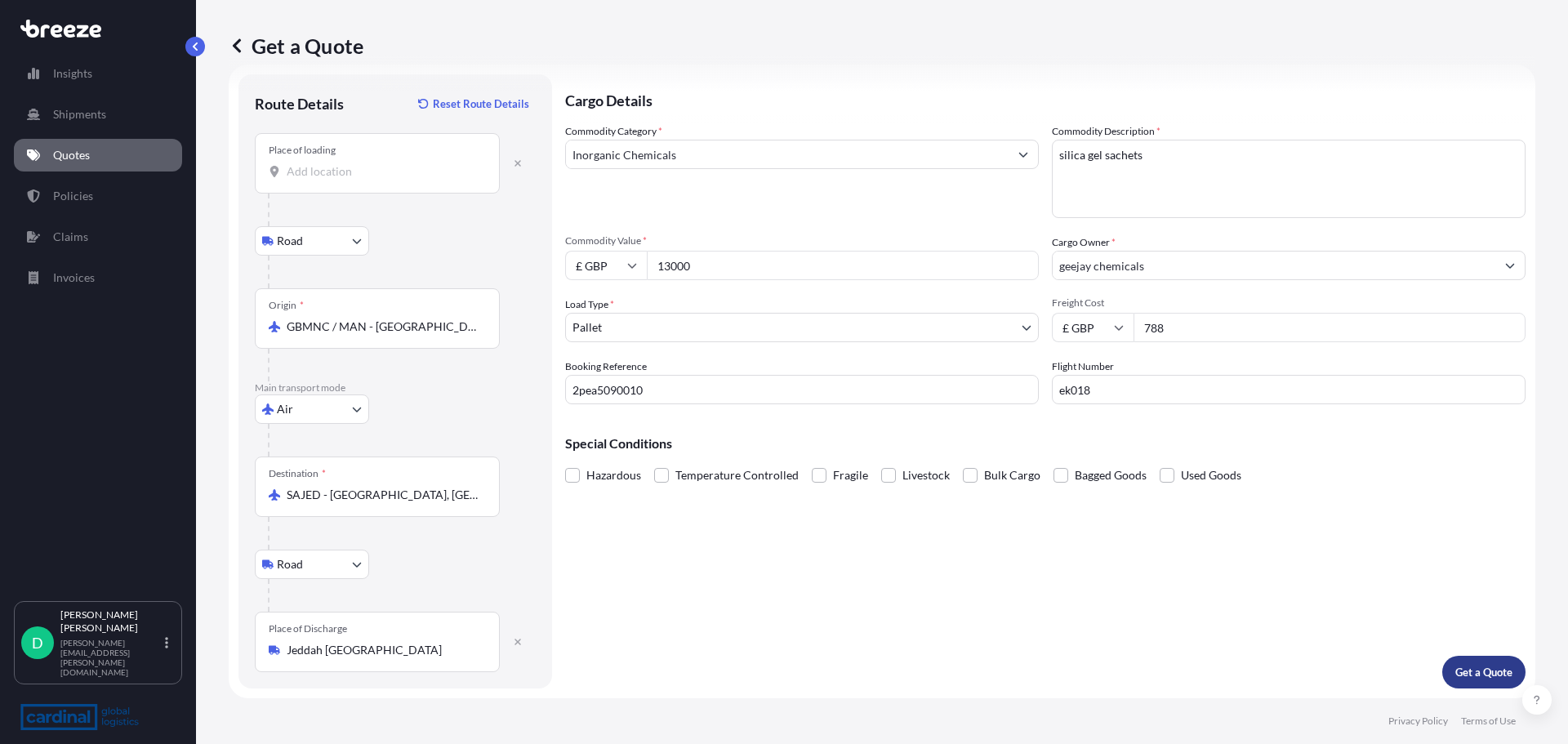
click at [1481, 679] on p "Get a Quote" at bounding box center [1484, 672] width 57 height 17
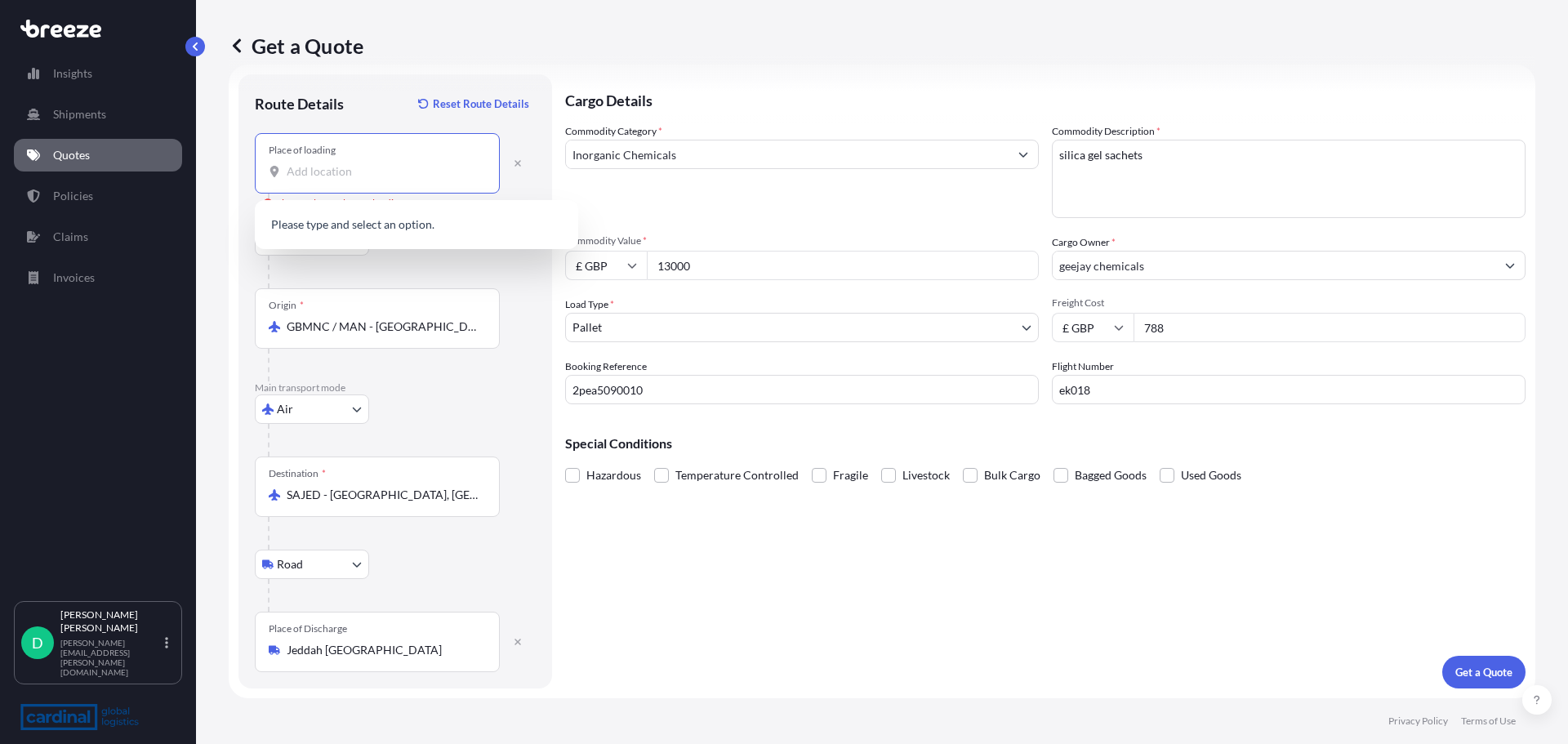
click at [355, 174] on input "Place of loading Please select a place of loading" at bounding box center [383, 171] width 193 height 17
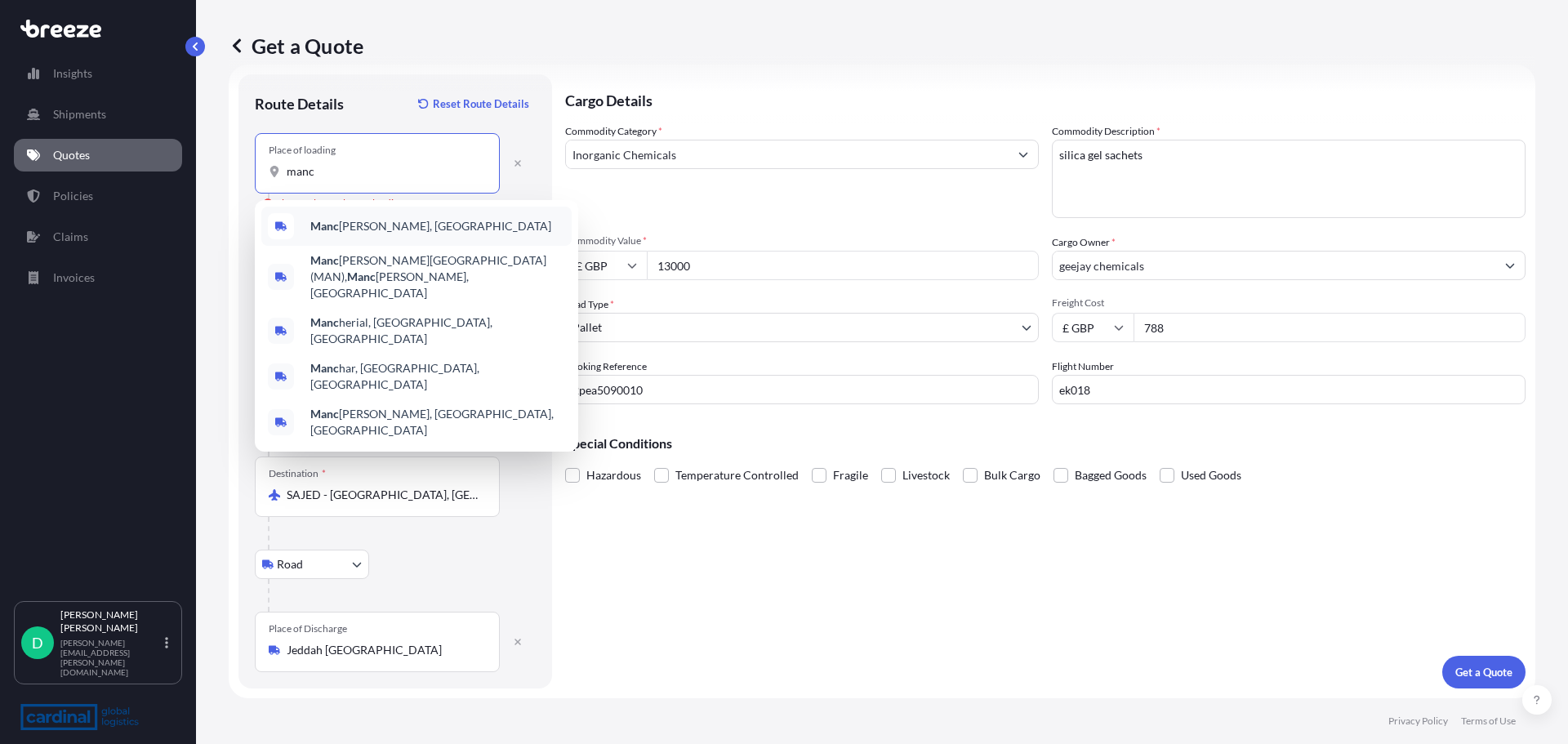
click at [343, 221] on span "[PERSON_NAME], [GEOGRAPHIC_DATA]" at bounding box center [431, 226] width 240 height 17
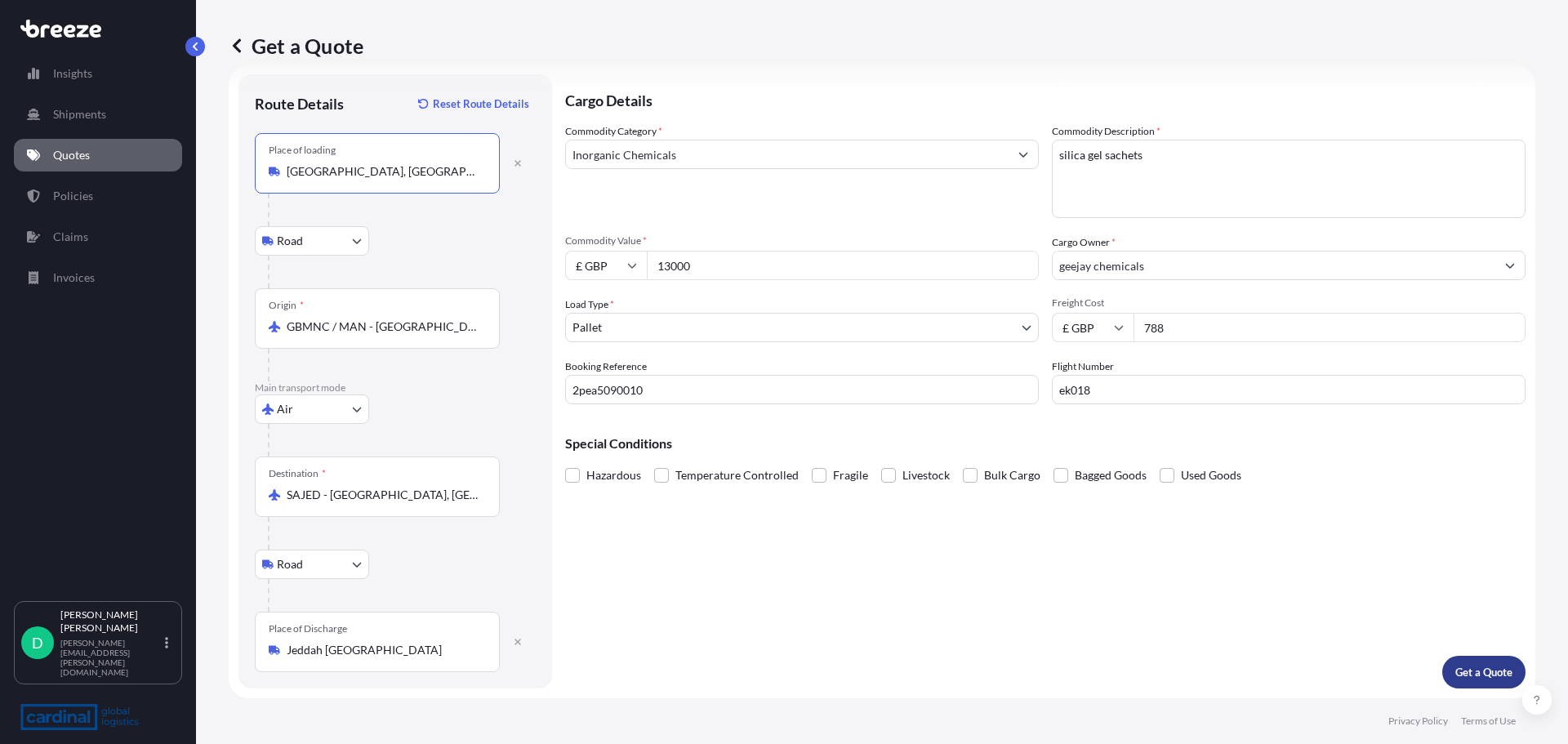
type input "[GEOGRAPHIC_DATA], [GEOGRAPHIC_DATA]"
click at [1496, 670] on p "Get a Quote" at bounding box center [1484, 672] width 57 height 17
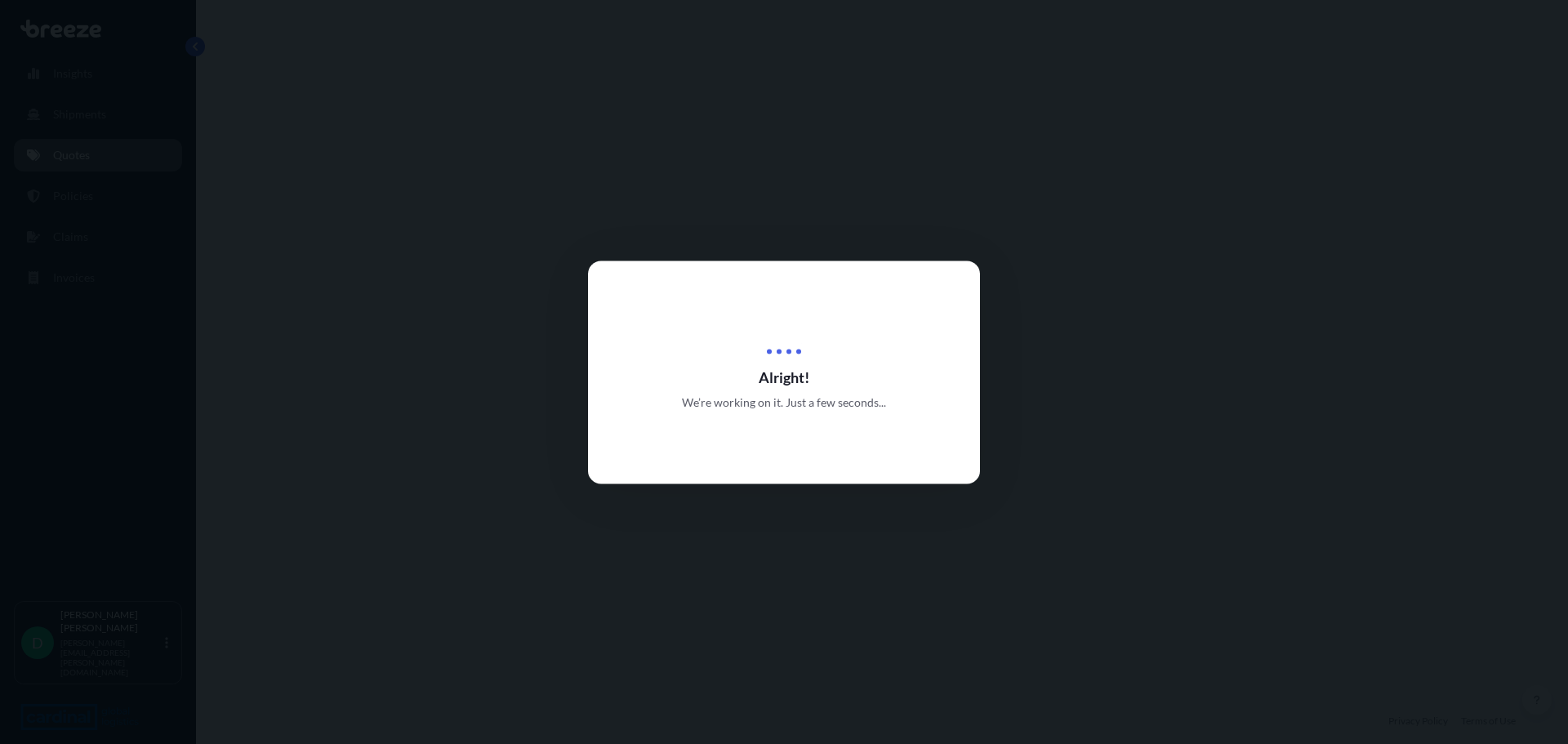
select select "Road"
select select "Air"
select select "Road"
select select "1"
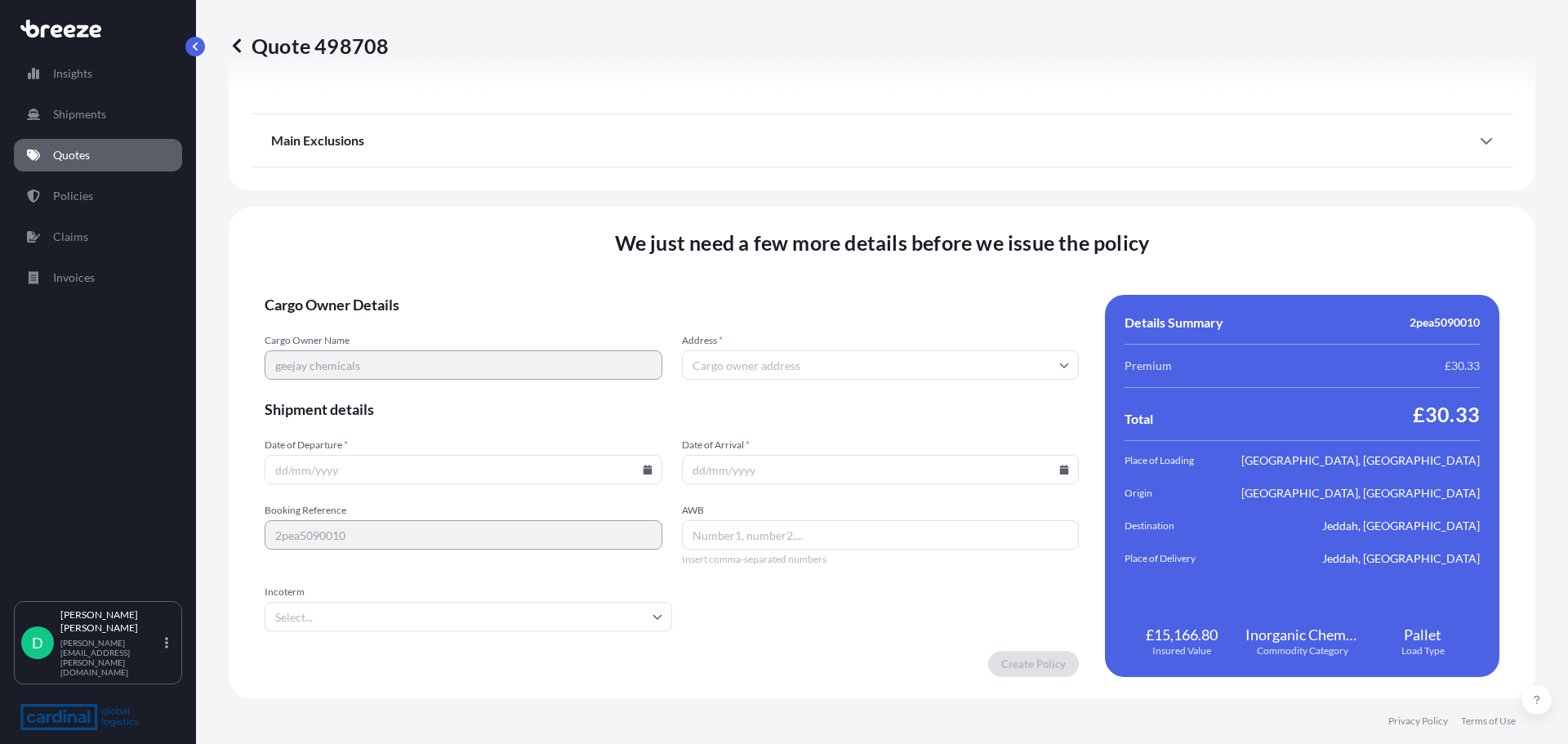
scroll to position [2171, 0]
click at [732, 359] on input "Address *" at bounding box center [881, 364] width 398 height 30
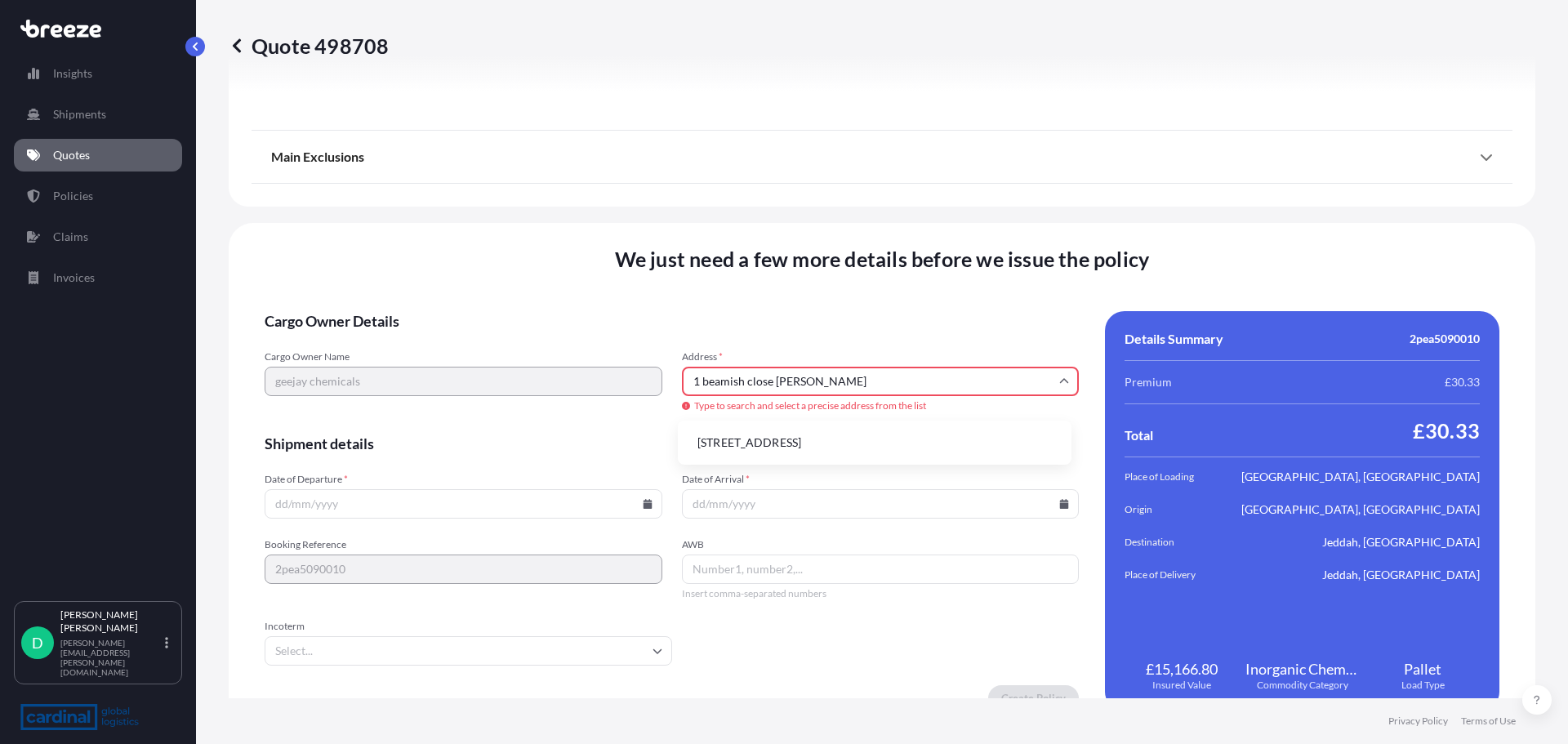
click at [774, 442] on li "[STREET_ADDRESS]" at bounding box center [874, 441] width 380 height 31
type input "[STREET_ADDRESS][PERSON_NAME][PERSON_NAME]"
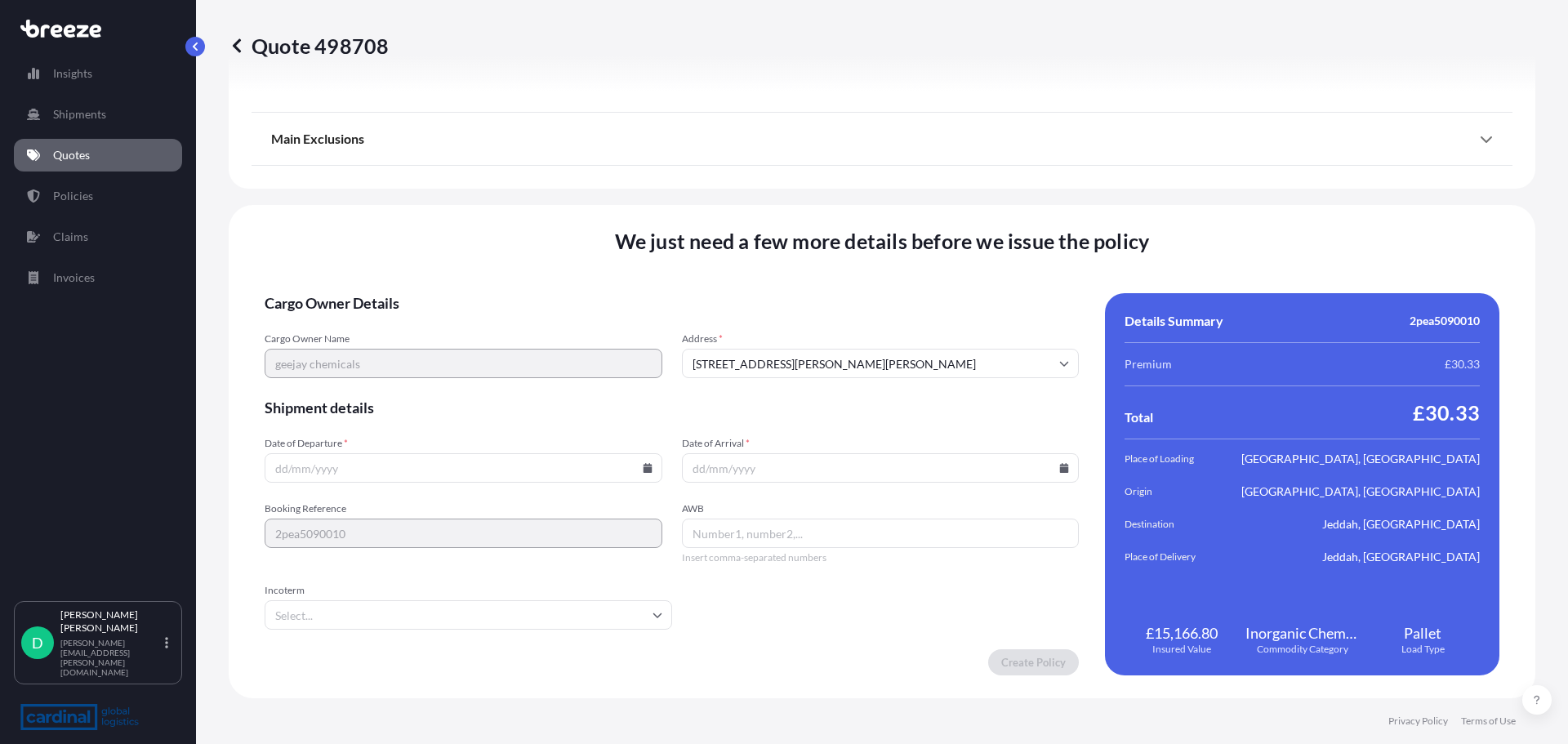
click at [306, 471] on input "Date of Departure *" at bounding box center [463, 468] width 398 height 30
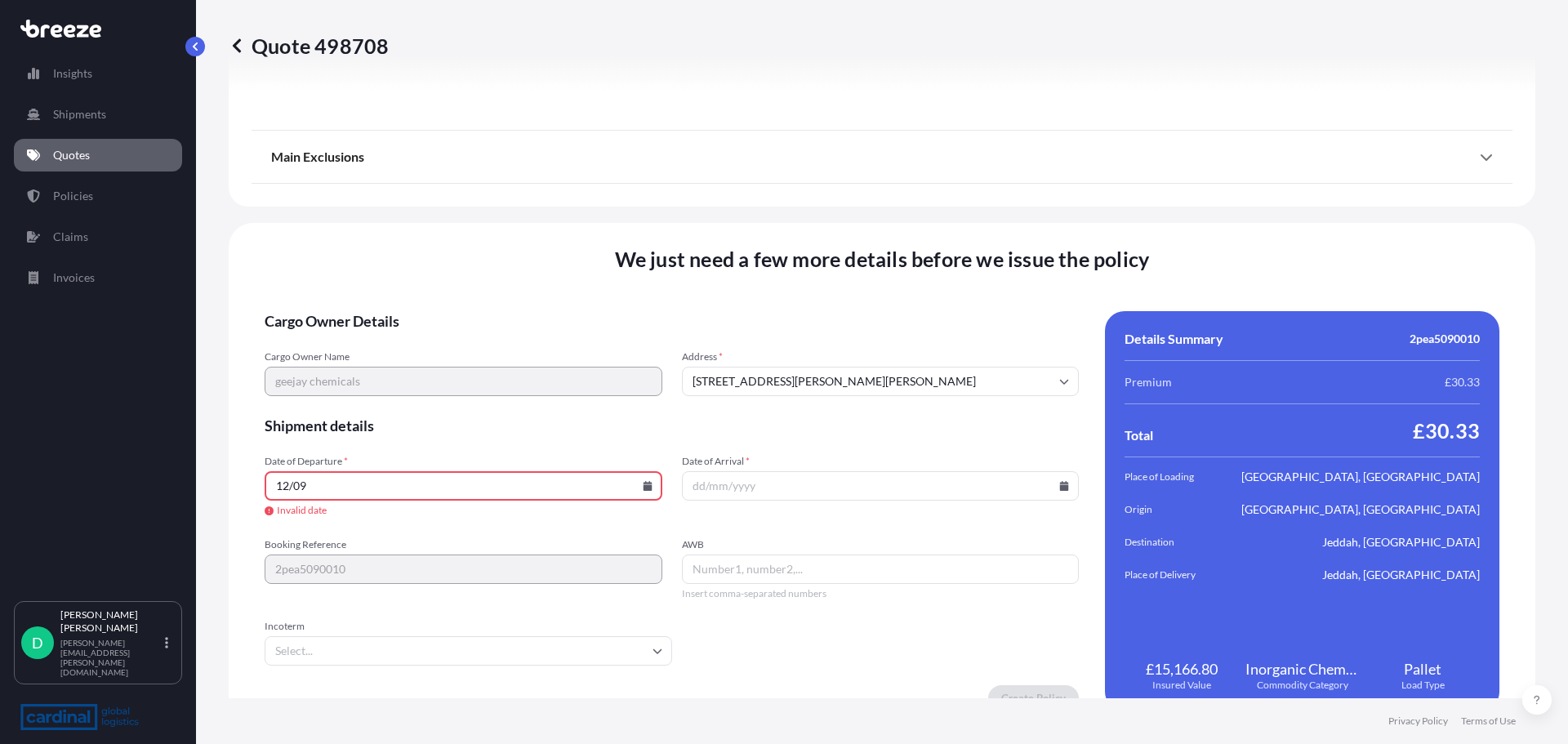
click at [334, 493] on input "12/09" at bounding box center [463, 486] width 398 height 30
type input "[DATE]"
click at [728, 482] on input "Date of Arrival *" at bounding box center [881, 486] width 398 height 30
click at [478, 634] on div "Incoterm" at bounding box center [467, 643] width 407 height 45
type input "[DATE]"
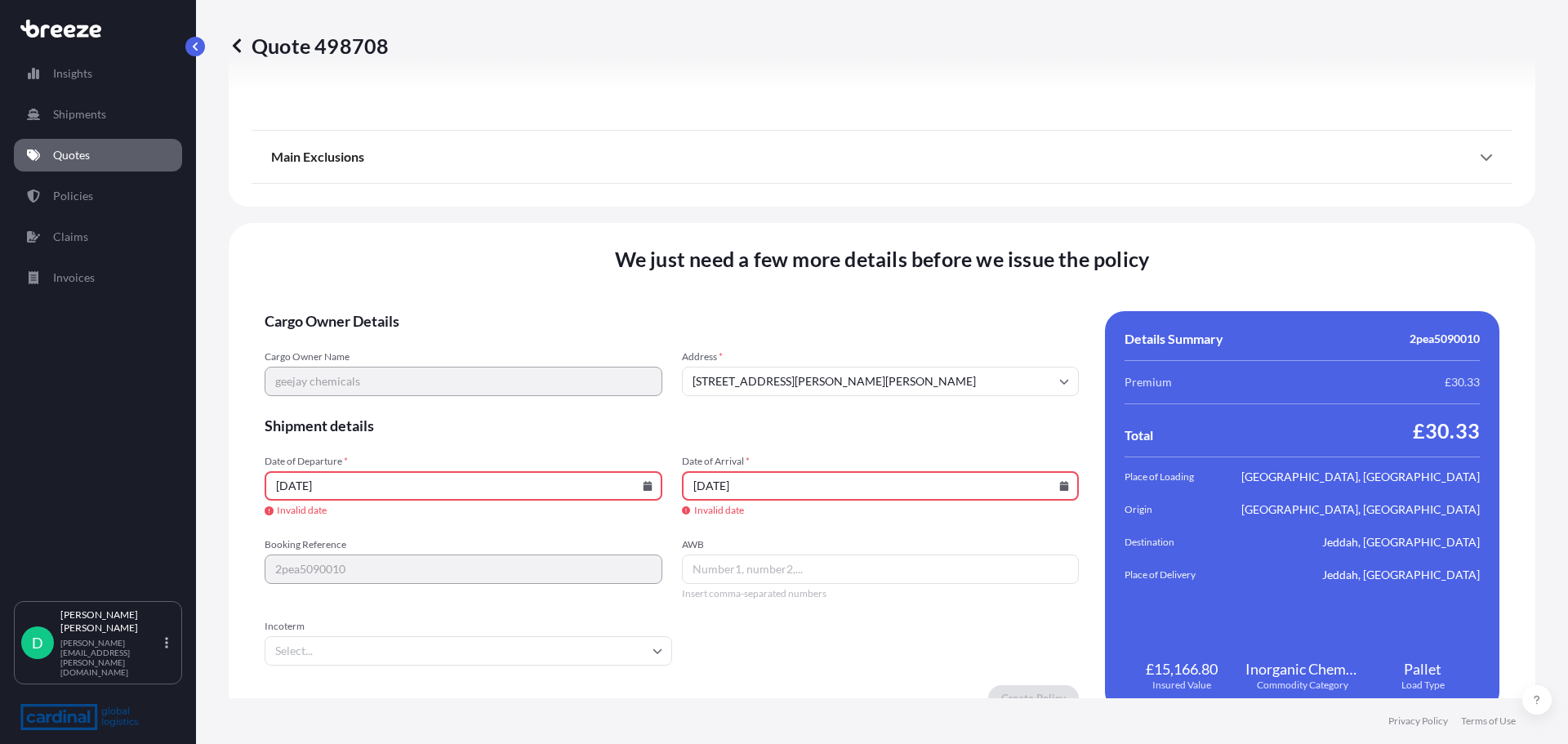
scroll to position [2207, 0]
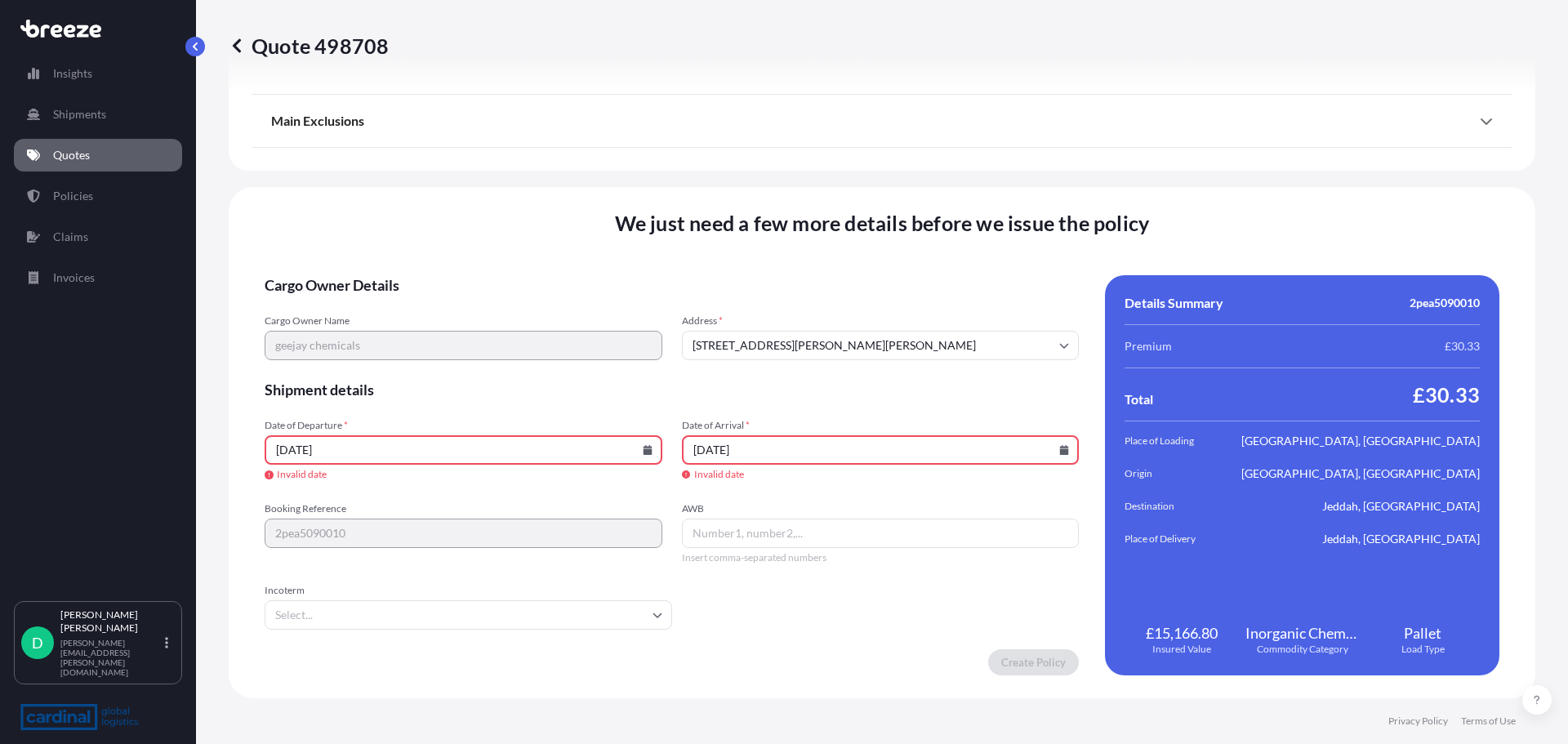
click at [733, 539] on input "AWB" at bounding box center [881, 533] width 398 height 30
type input "17612785695"
click at [643, 451] on icon at bounding box center [647, 450] width 9 height 10
click at [462, 273] on button "11" at bounding box center [461, 273] width 27 height 27
type input "[DATE]"
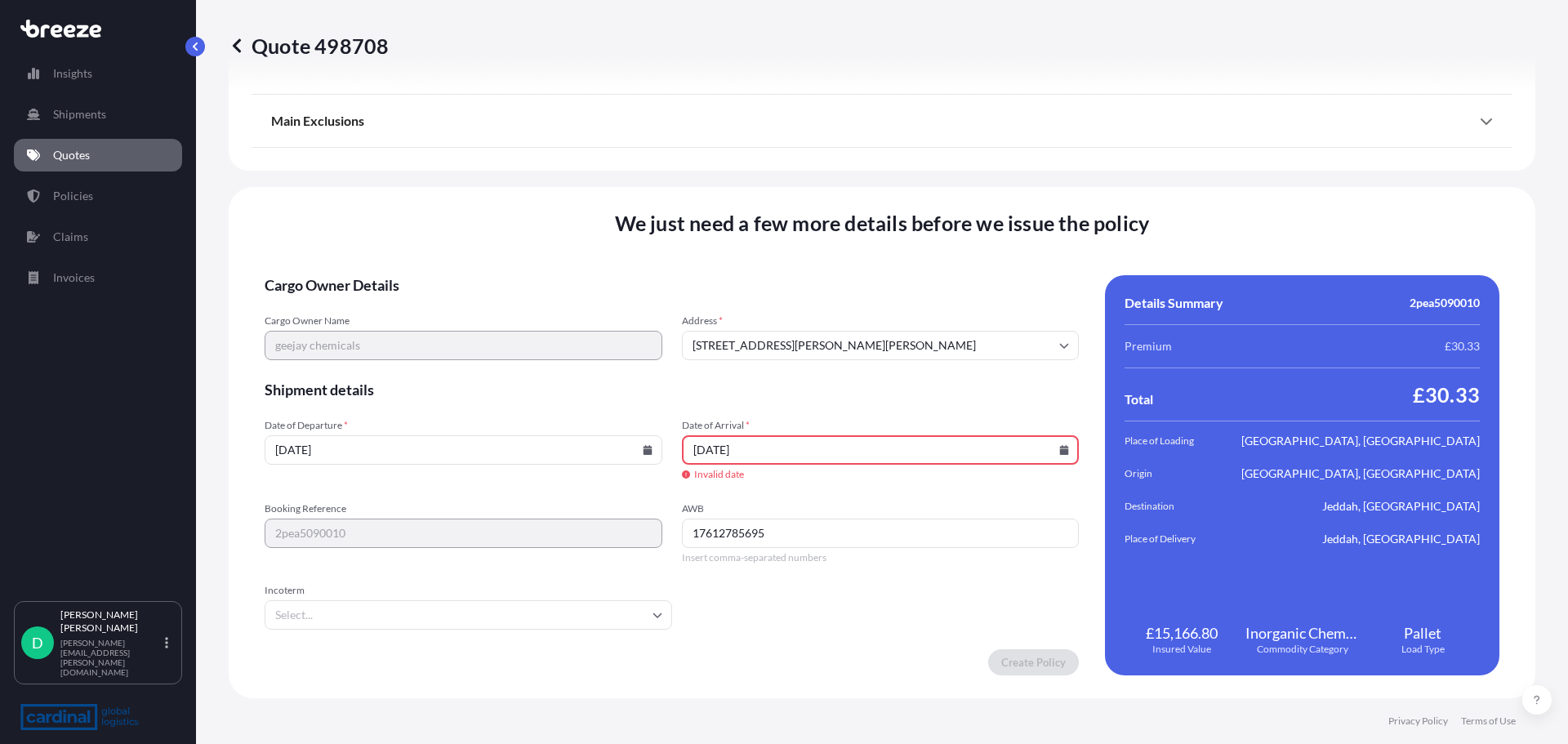
click at [1050, 448] on input "[DATE]" at bounding box center [881, 450] width 398 height 30
click at [1059, 448] on icon at bounding box center [1064, 450] width 10 height 10
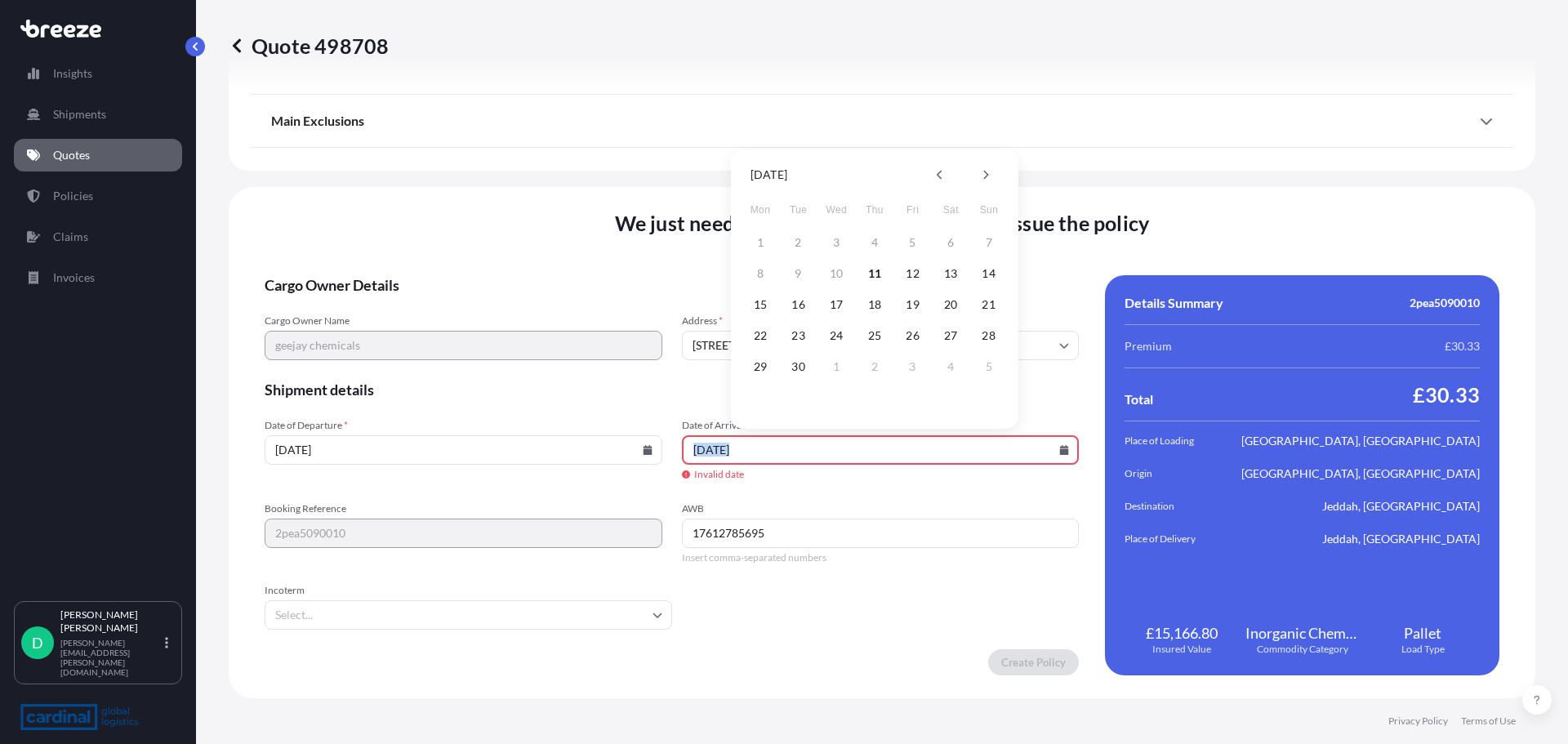
click at [1059, 448] on icon at bounding box center [1064, 450] width 10 height 10
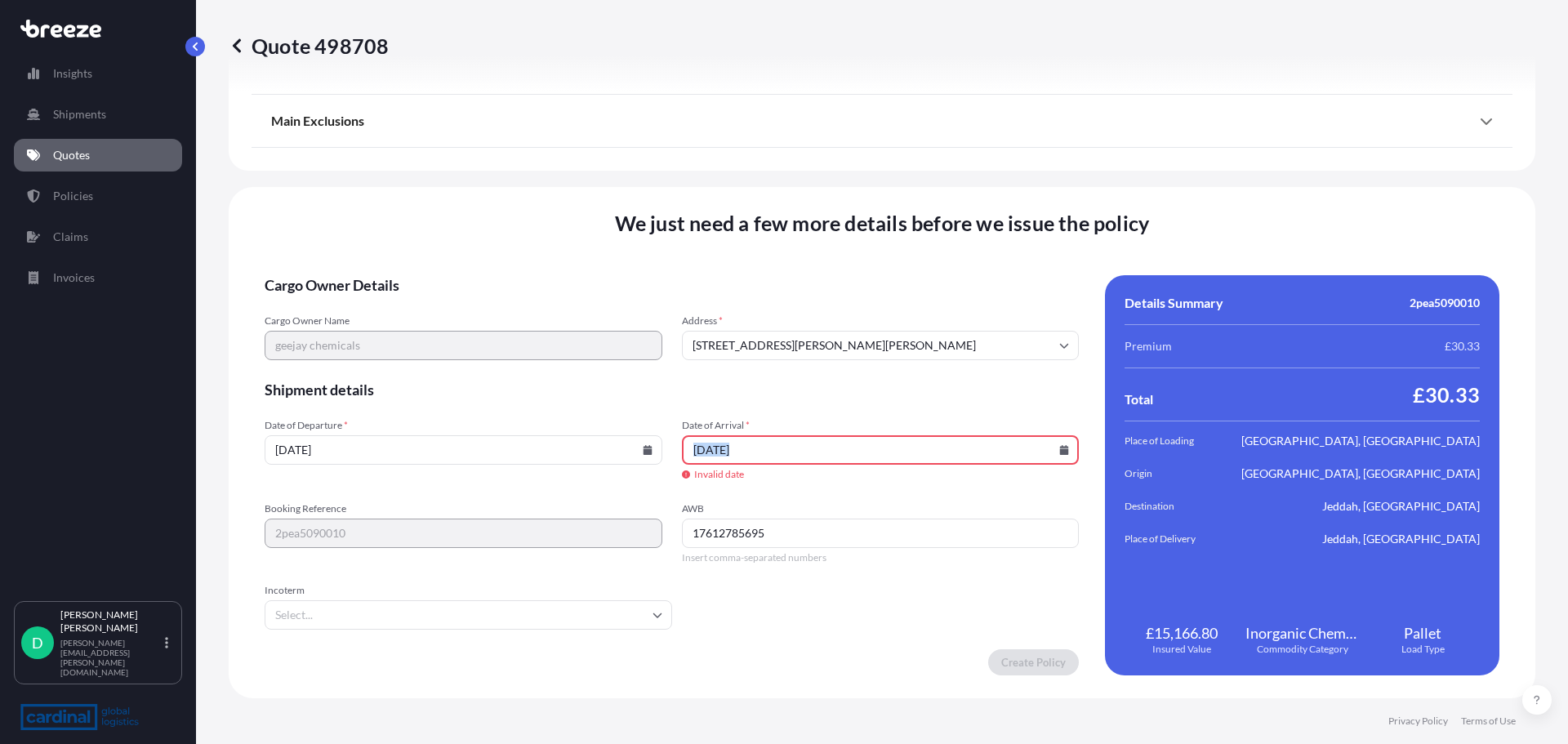
click at [1059, 448] on icon at bounding box center [1064, 450] width 10 height 10
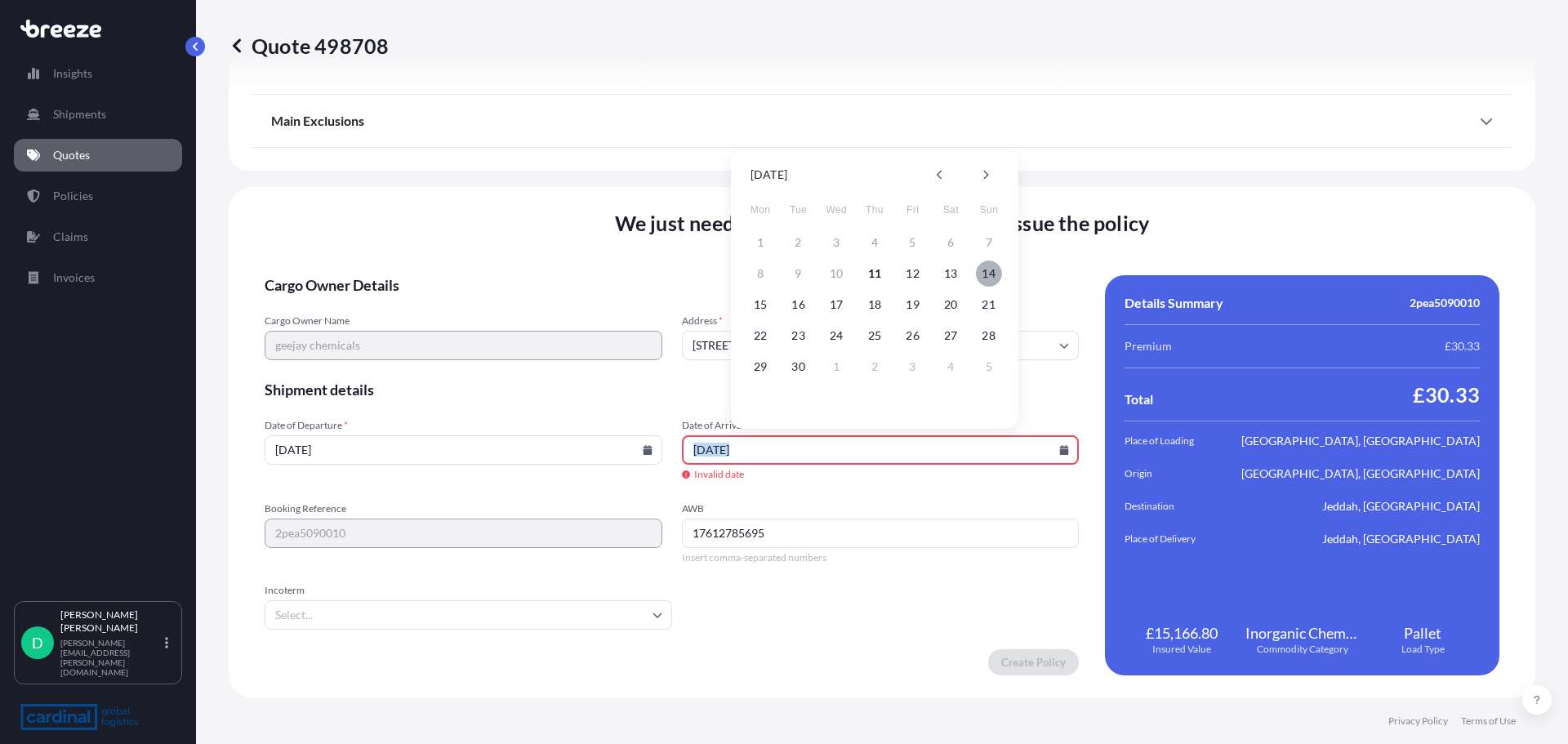
click at [989, 274] on button "14" at bounding box center [989, 273] width 27 height 27
type input "[DATE]"
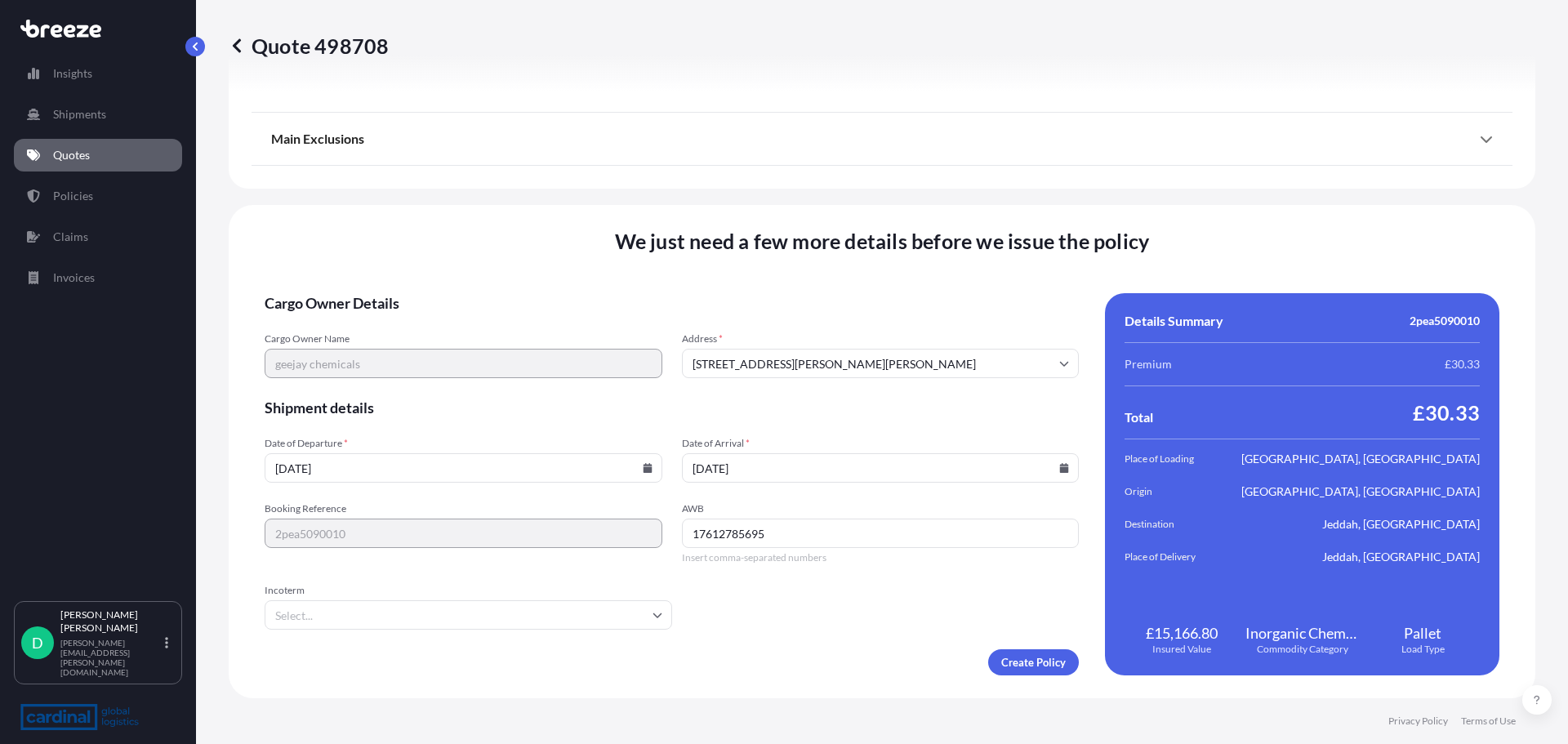
click at [357, 627] on input "Incoterm" at bounding box center [467, 615] width 407 height 30
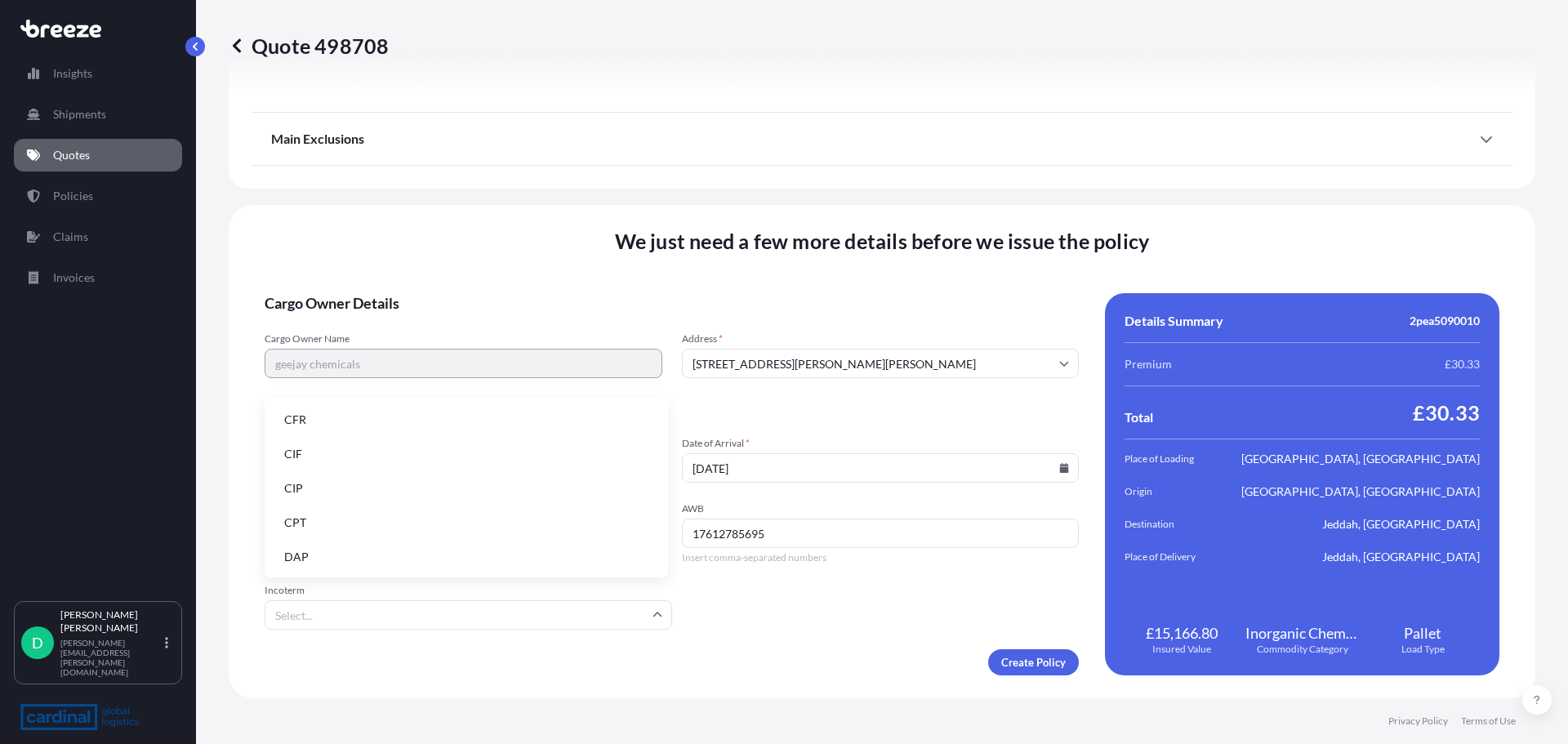
click at [299, 421] on li "CFR" at bounding box center [466, 419] width 390 height 31
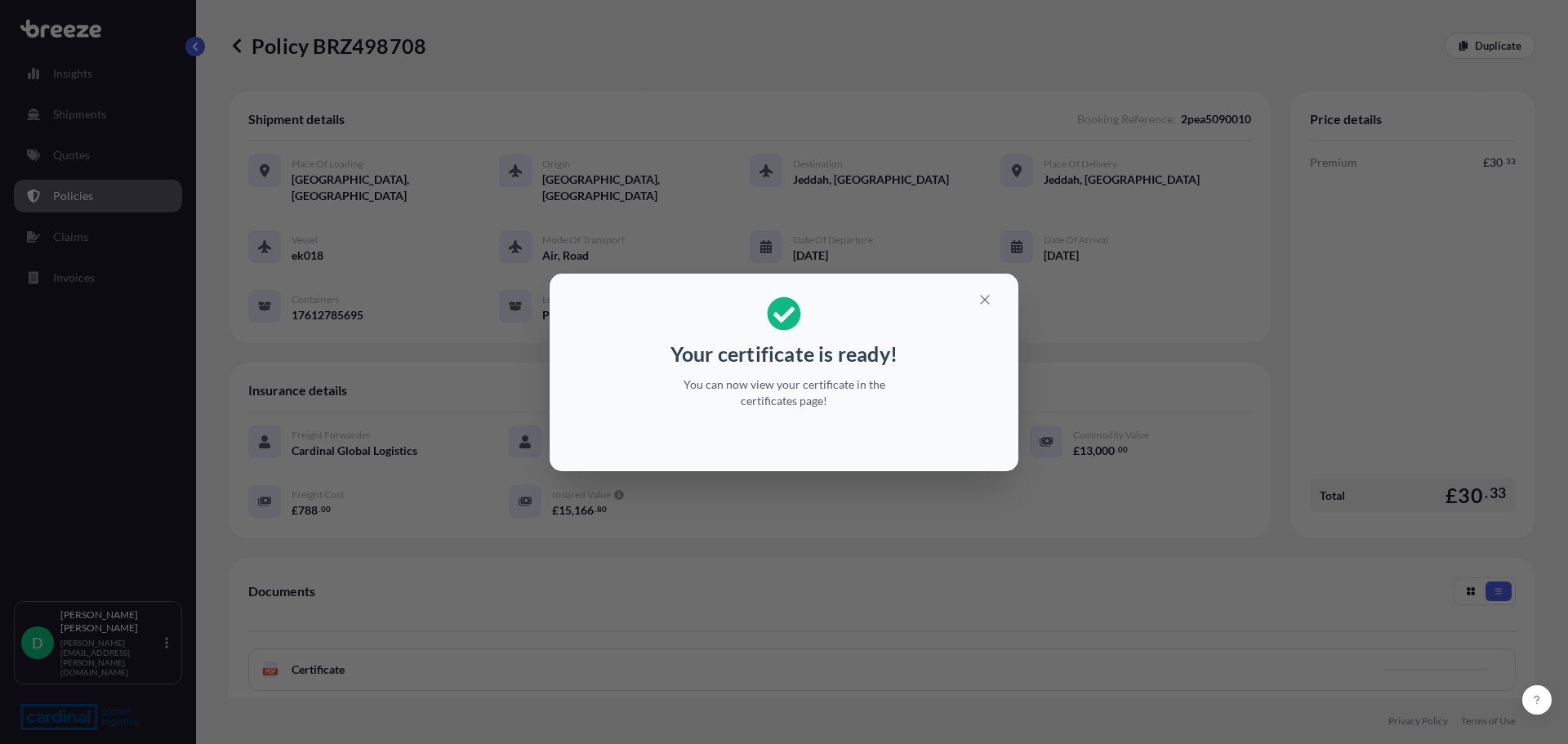
click at [810, 410] on div "Your certificate is ready! You can now view your certificate in the certificate…" at bounding box center [784, 353] width 251 height 132
click at [988, 298] on icon "button" at bounding box center [984, 299] width 9 height 9
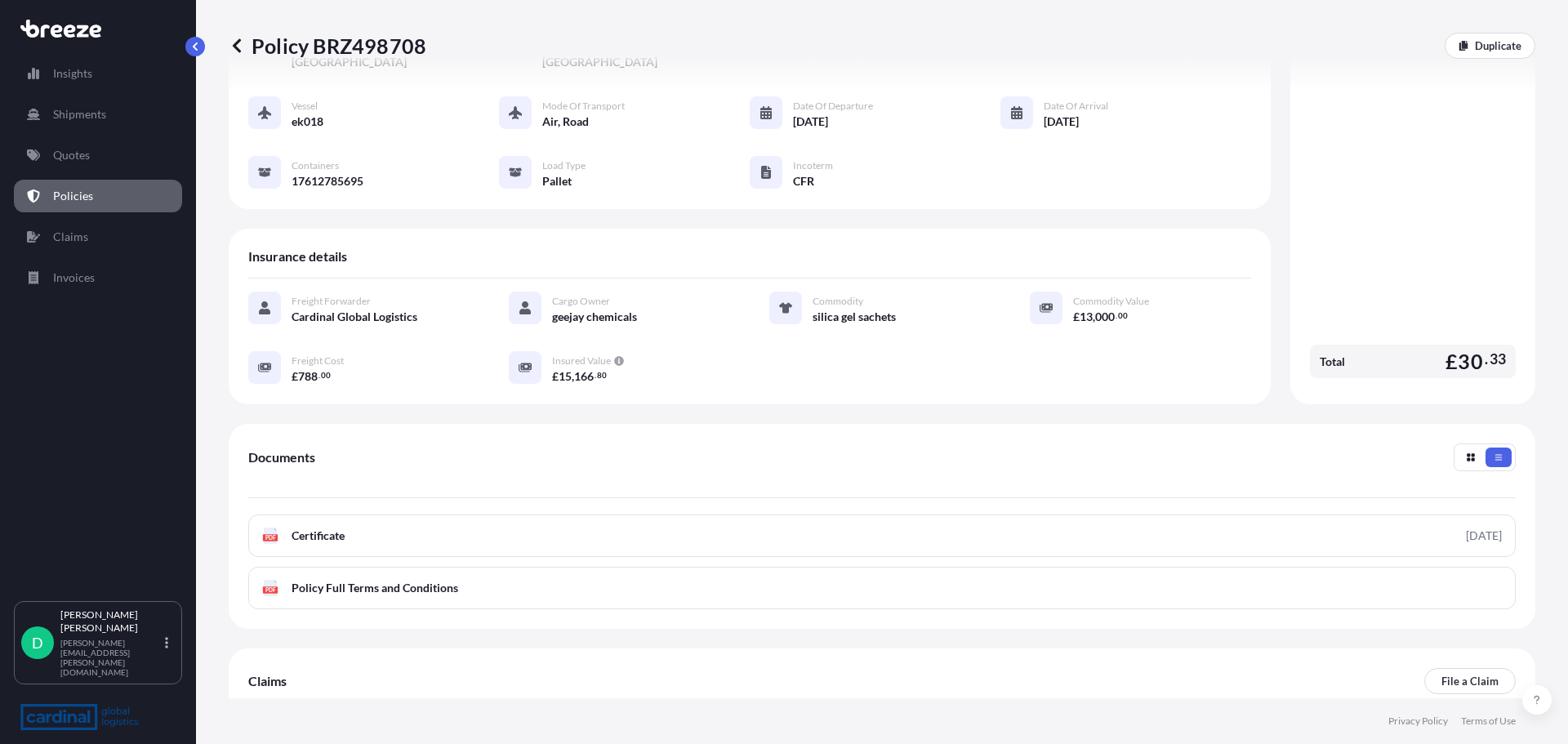
scroll to position [222, 0]
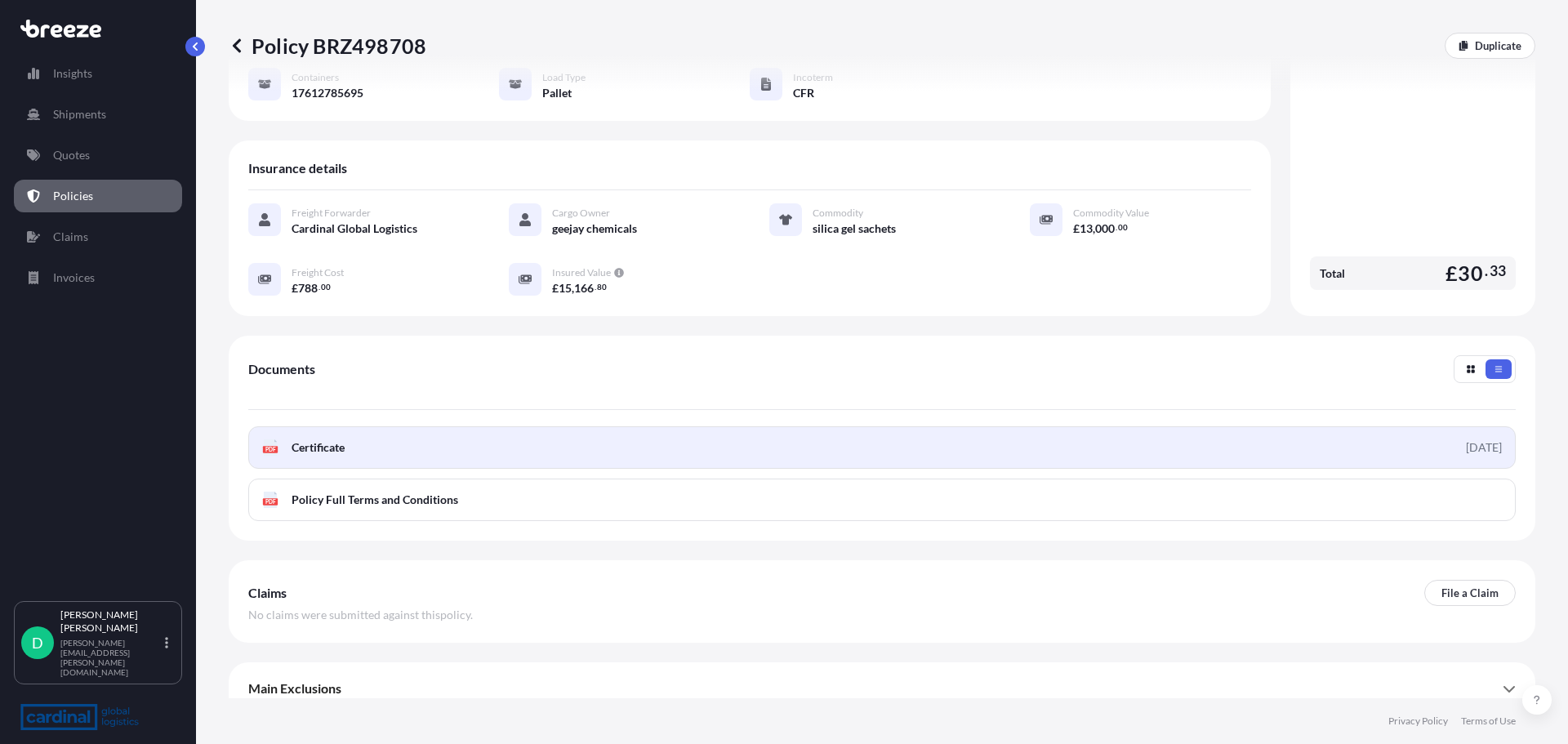
click at [283, 440] on div "PDF Certificate" at bounding box center [304, 447] width 83 height 17
